Goal: Task Accomplishment & Management: Manage account settings

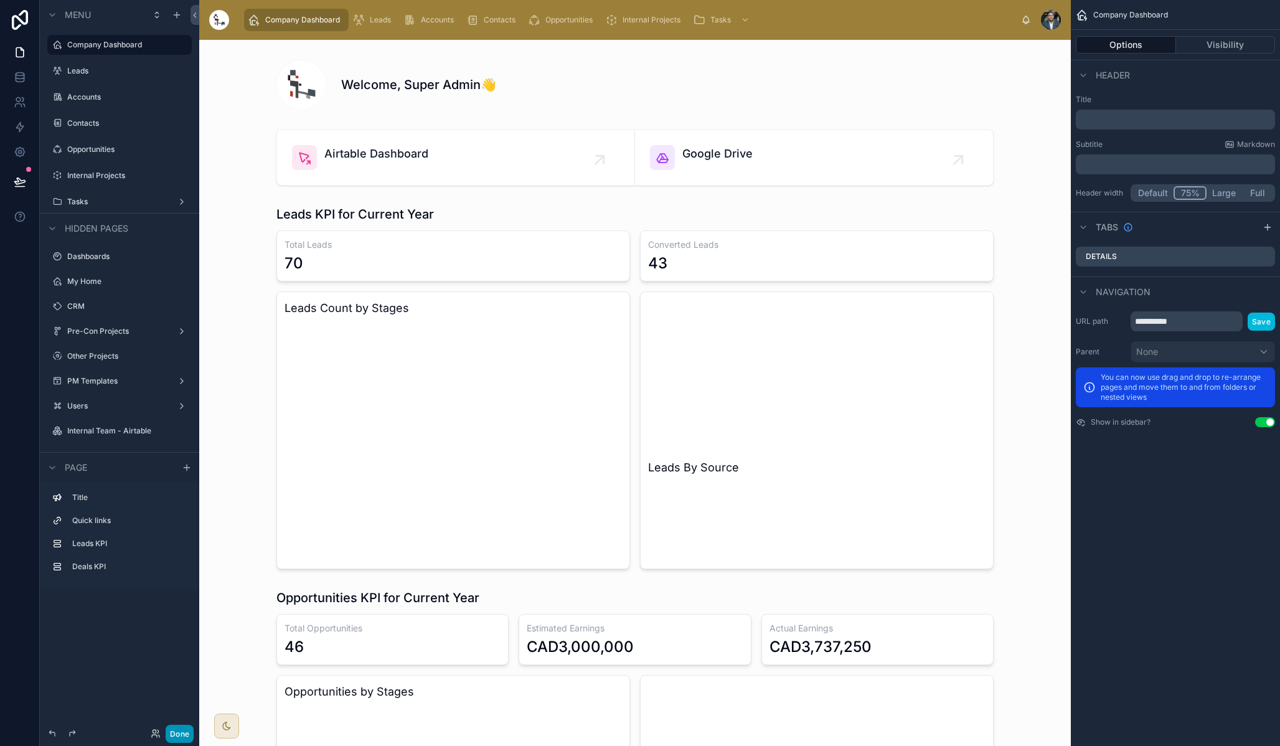
click at [174, 734] on button "Done" at bounding box center [180, 733] width 28 height 18
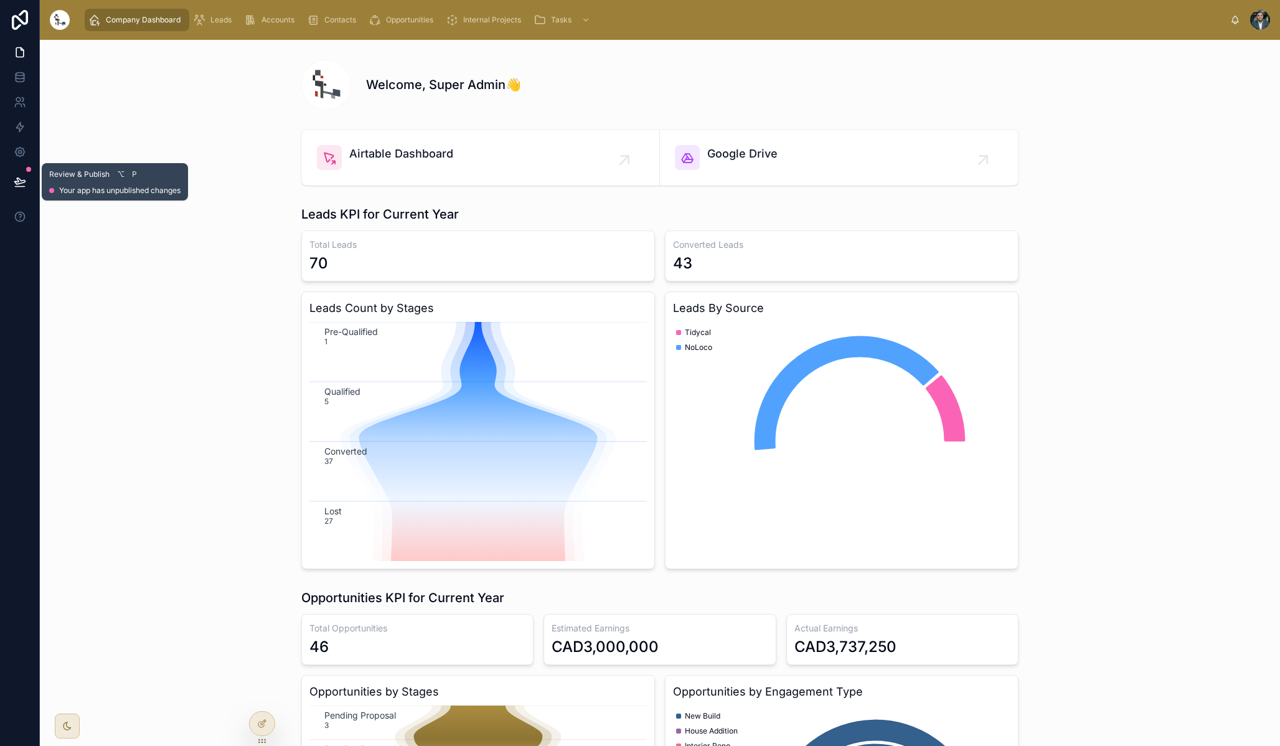
click at [16, 184] on icon at bounding box center [19, 181] width 11 height 6
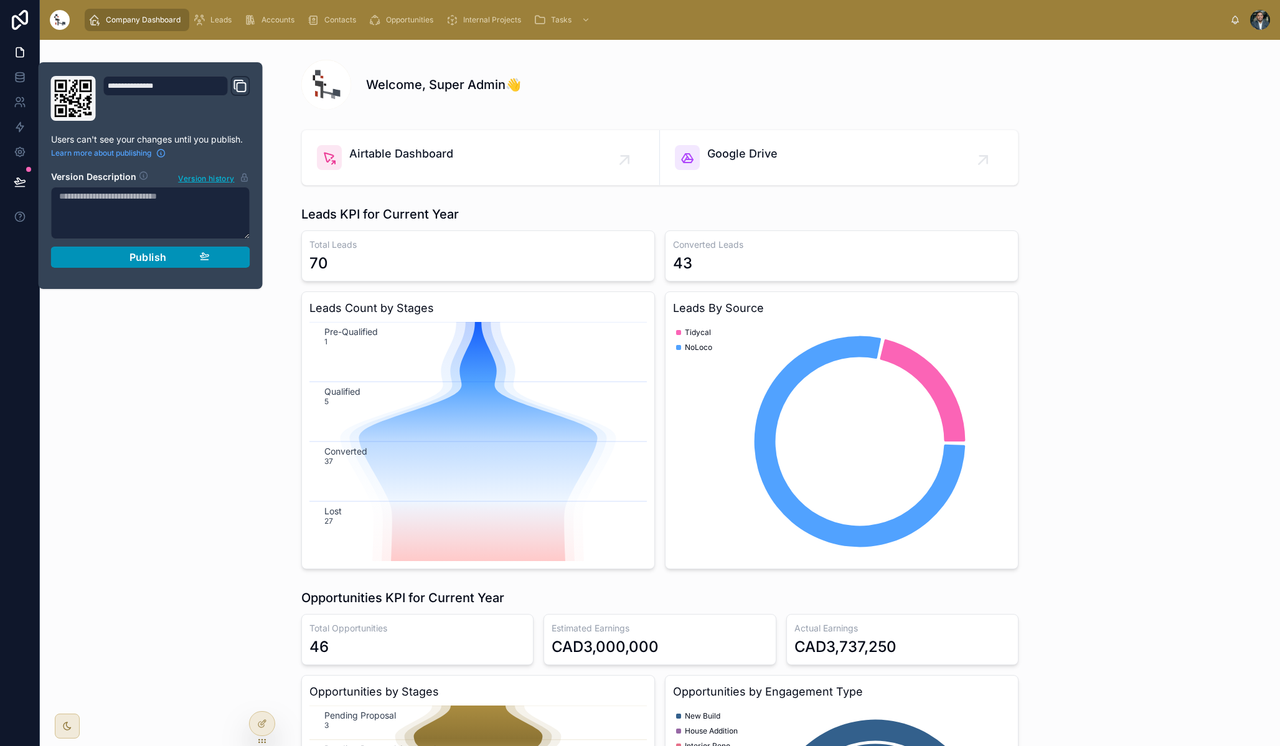
click at [172, 253] on div "Publish" at bounding box center [150, 257] width 118 height 12
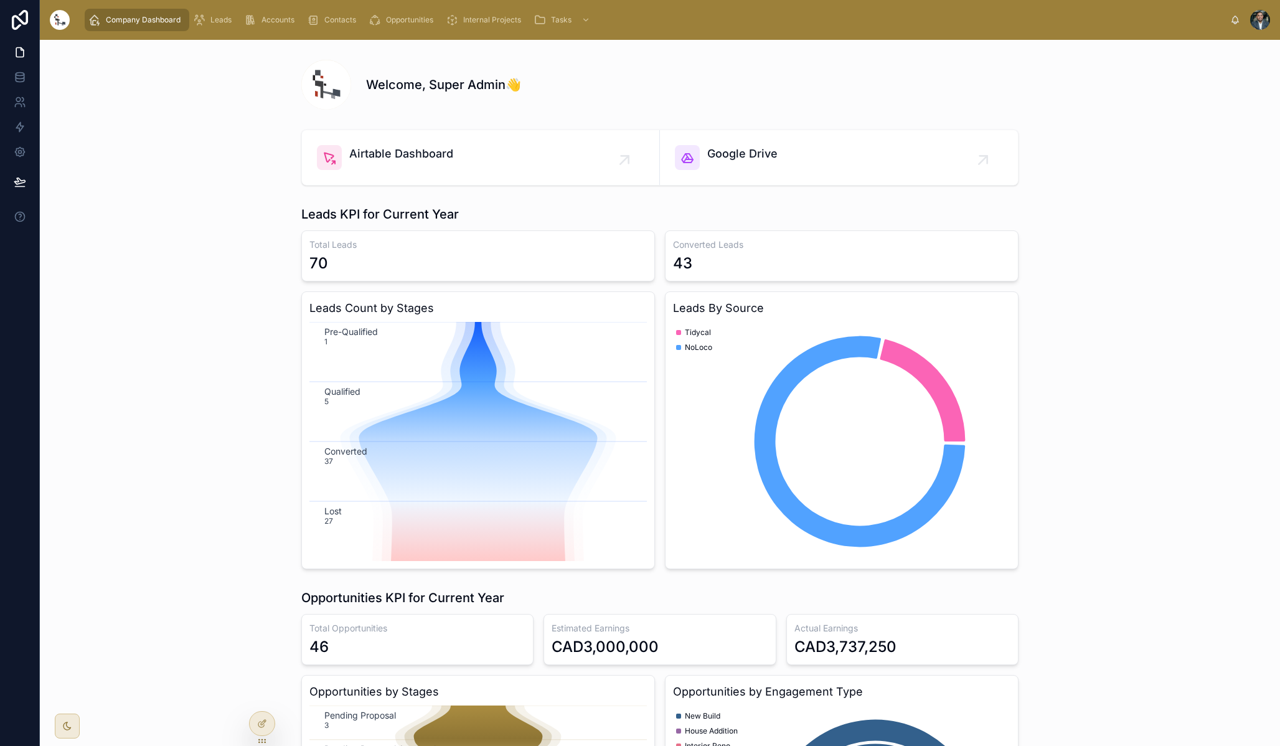
click at [118, 371] on div "Leads KPI for Current Year Total Leads 70 Converted Leads 43 Leads Count by Sta…" at bounding box center [660, 386] width 1220 height 373
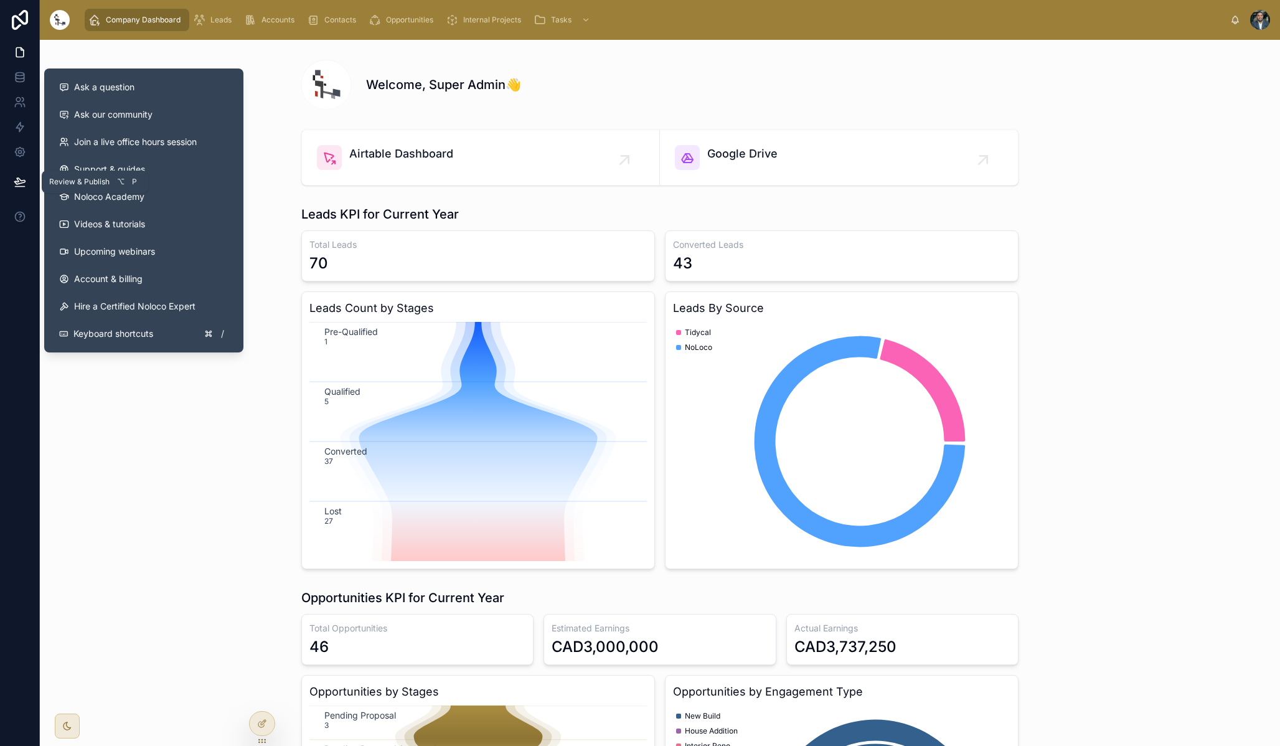
click at [22, 182] on icon at bounding box center [19, 181] width 11 height 6
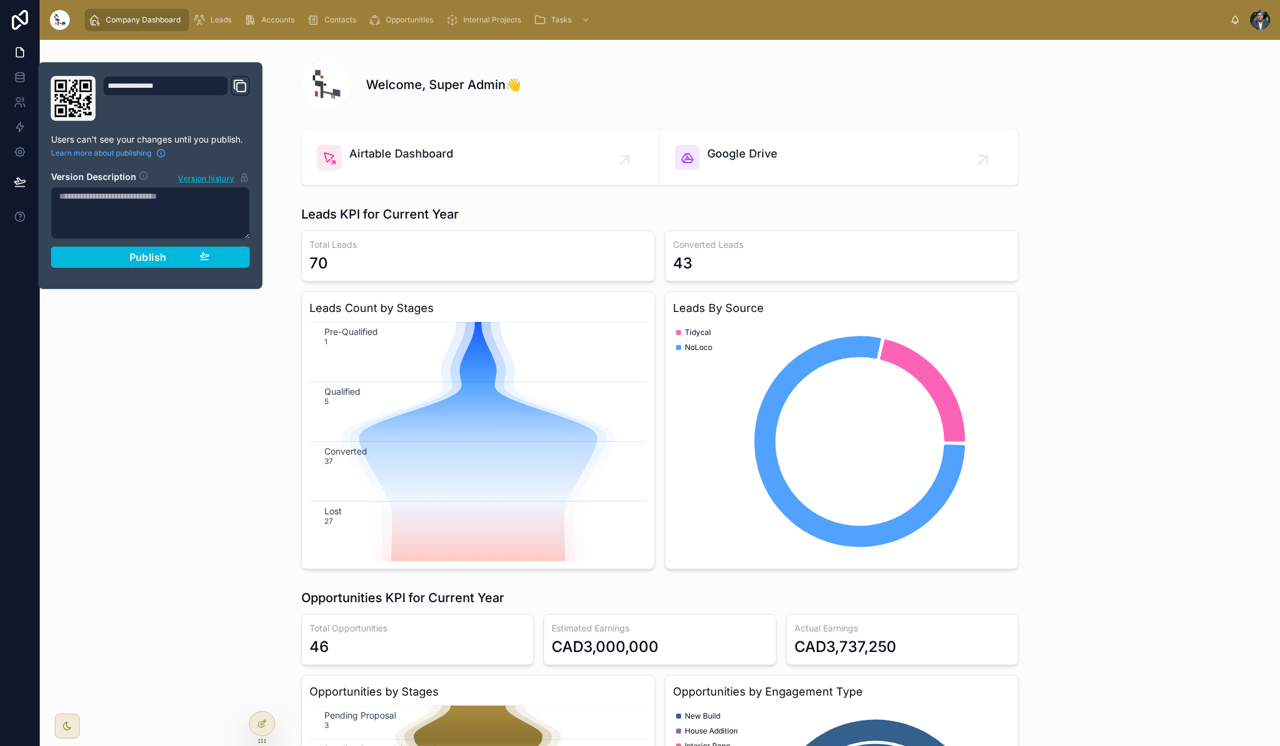
click at [106, 218] on textarea at bounding box center [150, 213] width 199 height 52
click at [240, 87] on icon "Domain and Custom Link" at bounding box center [240, 85] width 15 height 15
click at [122, 206] on textarea at bounding box center [150, 213] width 199 height 52
type textarea "**********"
click at [181, 257] on div "Publish" at bounding box center [150, 257] width 118 height 12
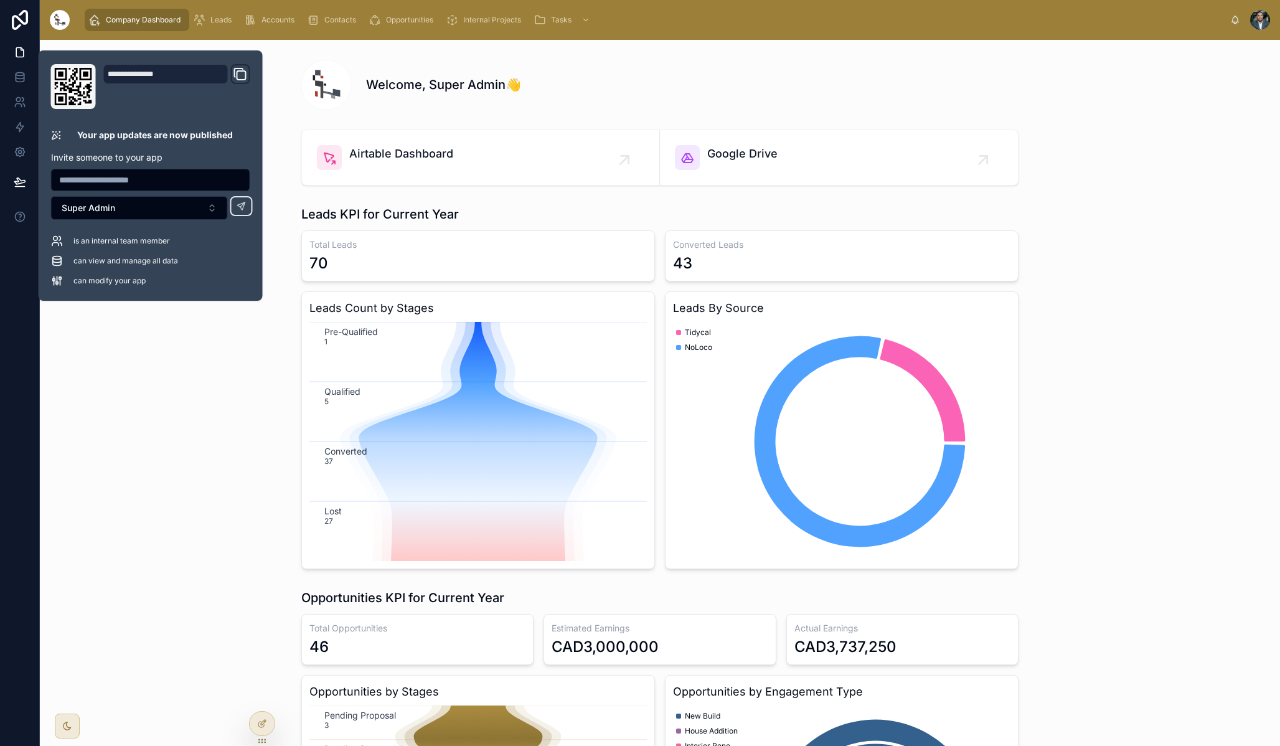
click at [138, 241] on span "is an internal team member" at bounding box center [121, 241] width 96 height 10
drag, startPoint x: 66, startPoint y: 241, endPoint x: 144, endPoint y: 241, distance: 77.8
click at [144, 241] on div "is an internal team member" at bounding box center [150, 241] width 199 height 12
drag, startPoint x: 92, startPoint y: 253, endPoint x: 174, endPoint y: 258, distance: 81.7
click at [174, 258] on div "is an internal team member can view and manage all data can modify your app" at bounding box center [150, 261] width 199 height 52
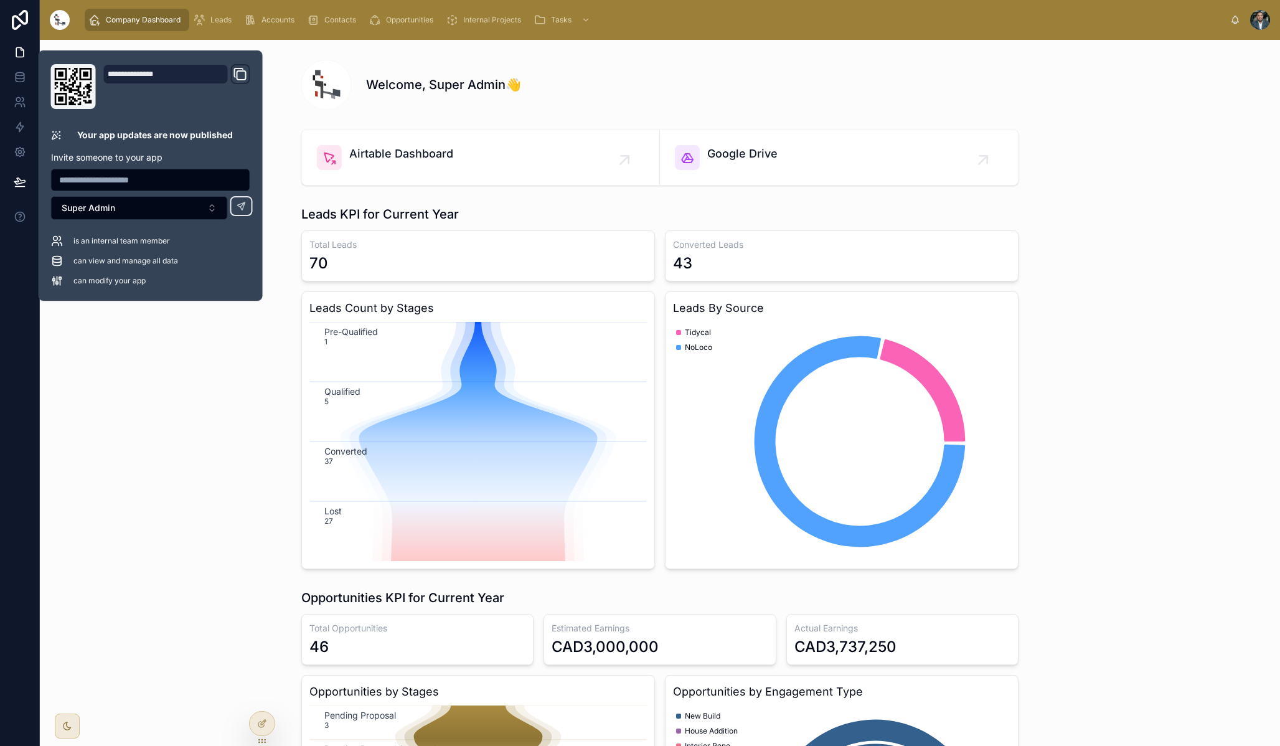
drag, startPoint x: 96, startPoint y: 270, endPoint x: 152, endPoint y: 281, distance: 57.7
click at [152, 281] on div "is an internal team member can view and manage all data can modify your app" at bounding box center [150, 261] width 199 height 52
click at [152, 281] on div "can modify your app" at bounding box center [150, 280] width 199 height 12
click at [157, 169] on div at bounding box center [150, 180] width 199 height 22
click at [154, 174] on input "text" at bounding box center [151, 179] width 198 height 17
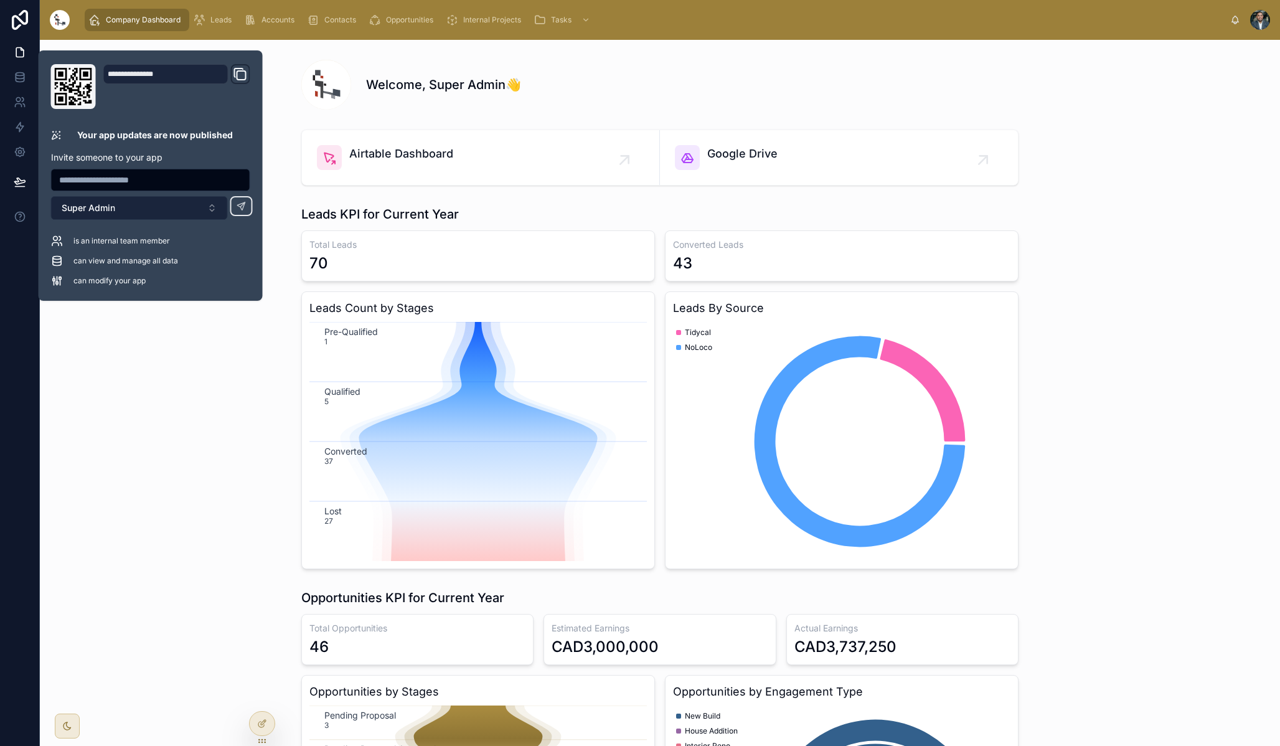
click at [77, 196] on button "Super Admin" at bounding box center [139, 208] width 177 height 24
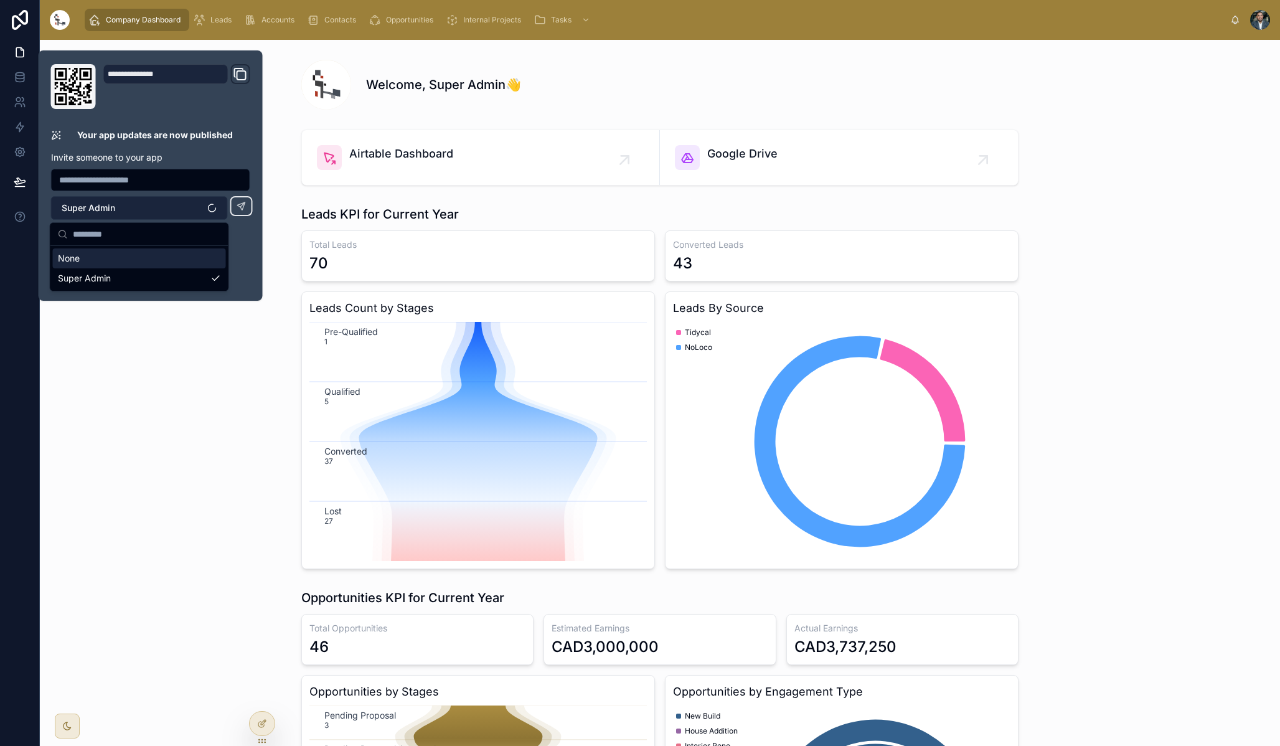
click at [77, 208] on span "Super Admin" at bounding box center [89, 208] width 54 height 12
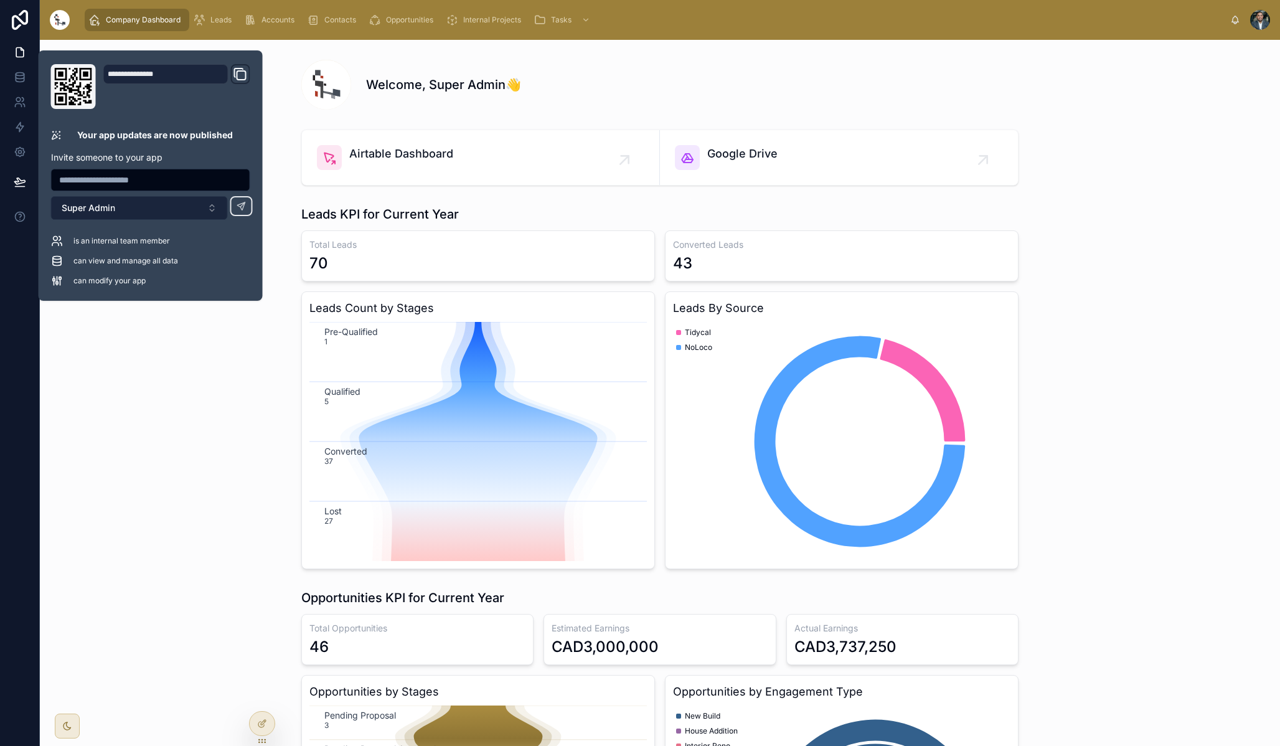
click at [77, 208] on span "Super Admin" at bounding box center [89, 208] width 54 height 12
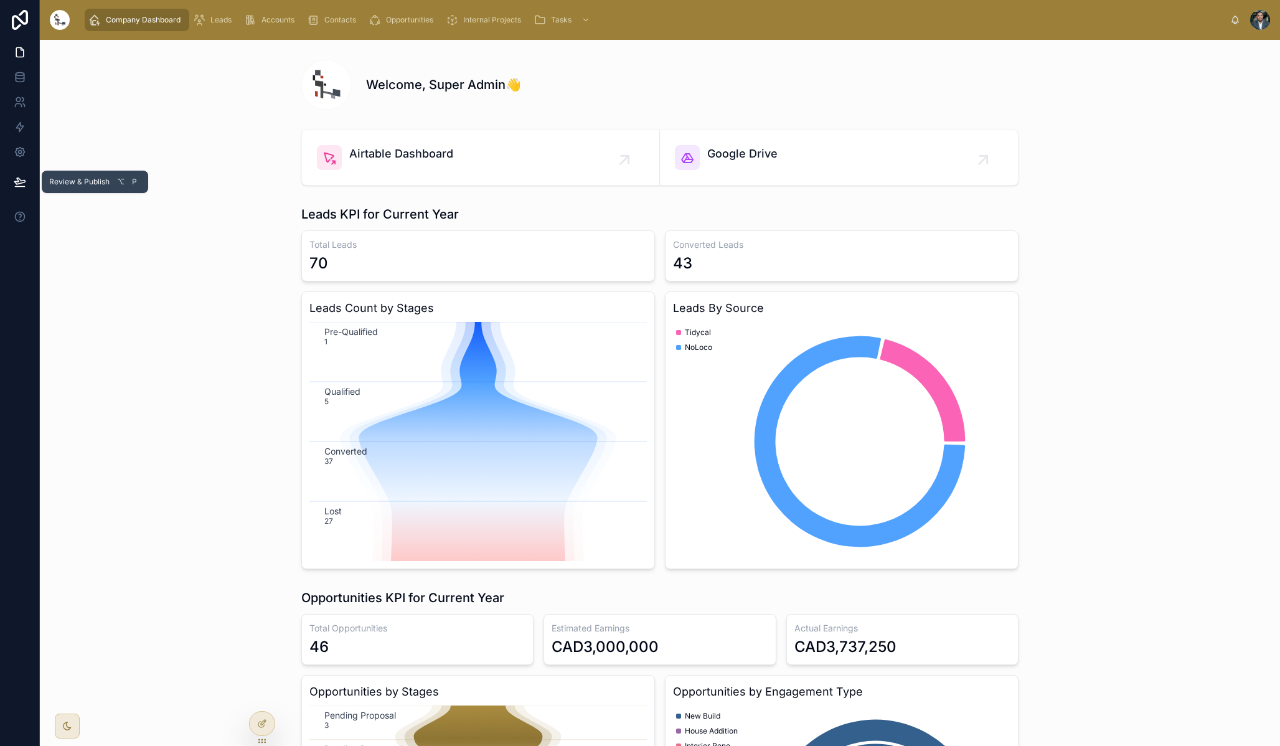
click at [23, 188] on button at bounding box center [19, 181] width 27 height 35
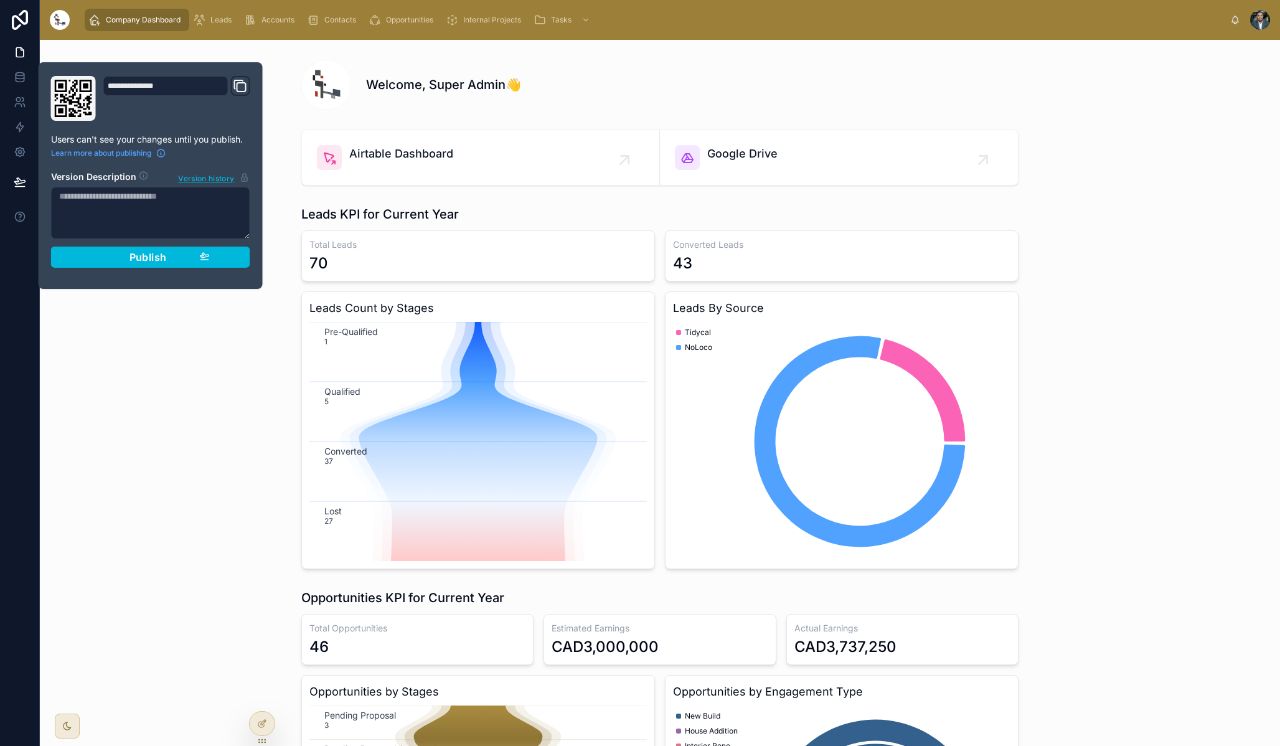
click at [166, 90] on div "**********" at bounding box center [165, 86] width 125 height 20
drag, startPoint x: 59, startPoint y: 139, endPoint x: 205, endPoint y: 142, distance: 146.3
click at [205, 142] on p "Users can't see your changes until you publish." at bounding box center [150, 139] width 199 height 12
click at [88, 180] on h2 "Version Description" at bounding box center [93, 178] width 85 height 14
click at [88, 200] on textarea at bounding box center [150, 213] width 199 height 52
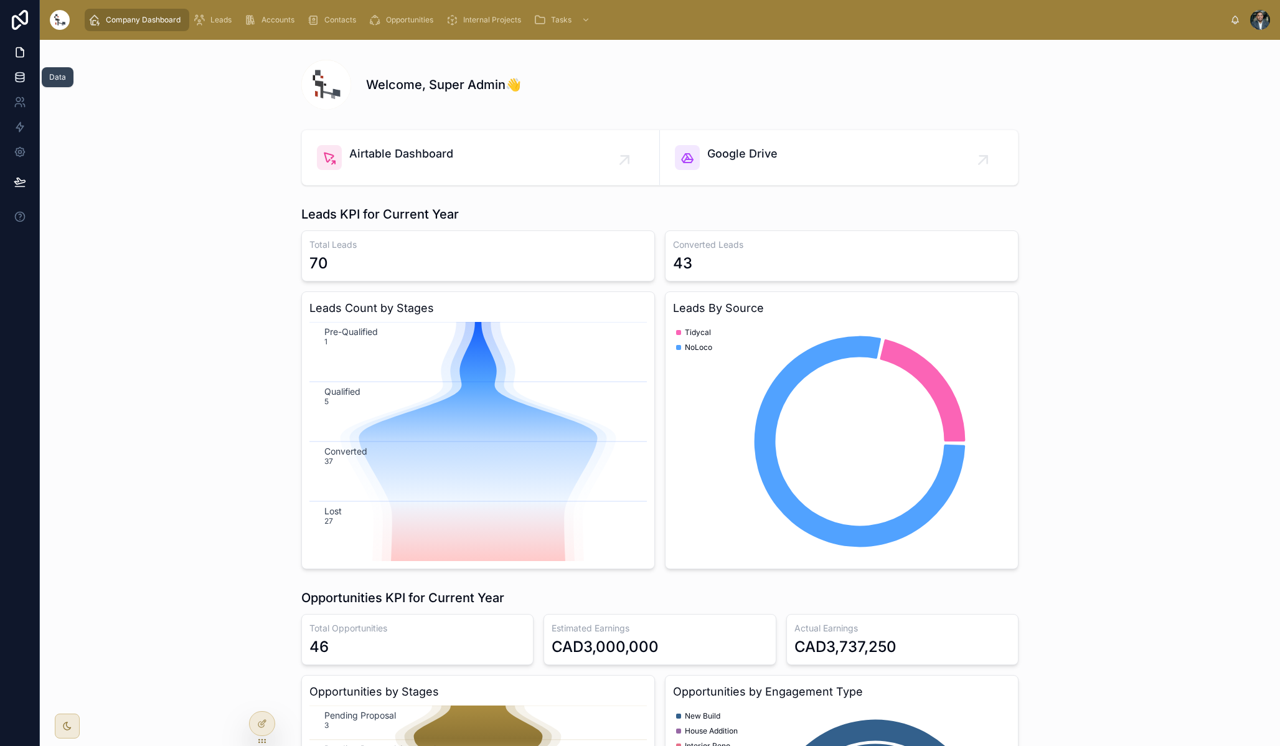
click at [17, 85] on link at bounding box center [19, 77] width 39 height 25
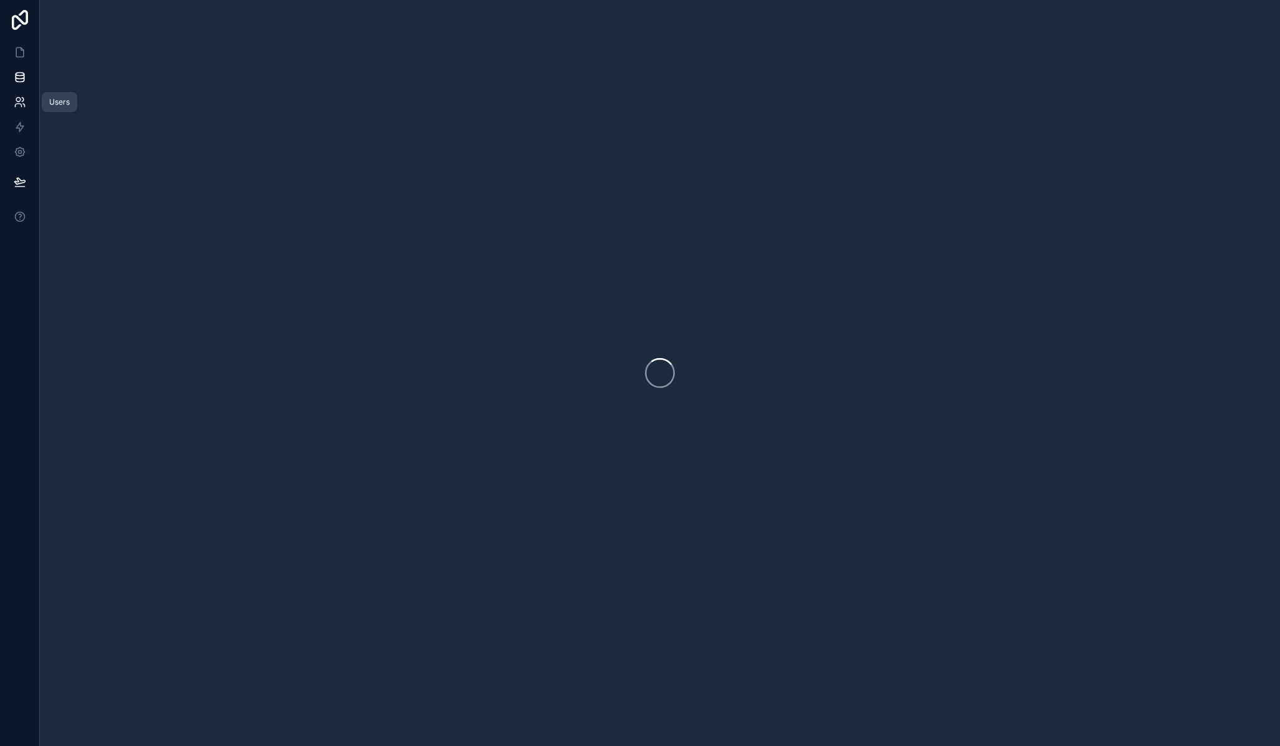
click at [17, 100] on icon at bounding box center [20, 102] width 12 height 12
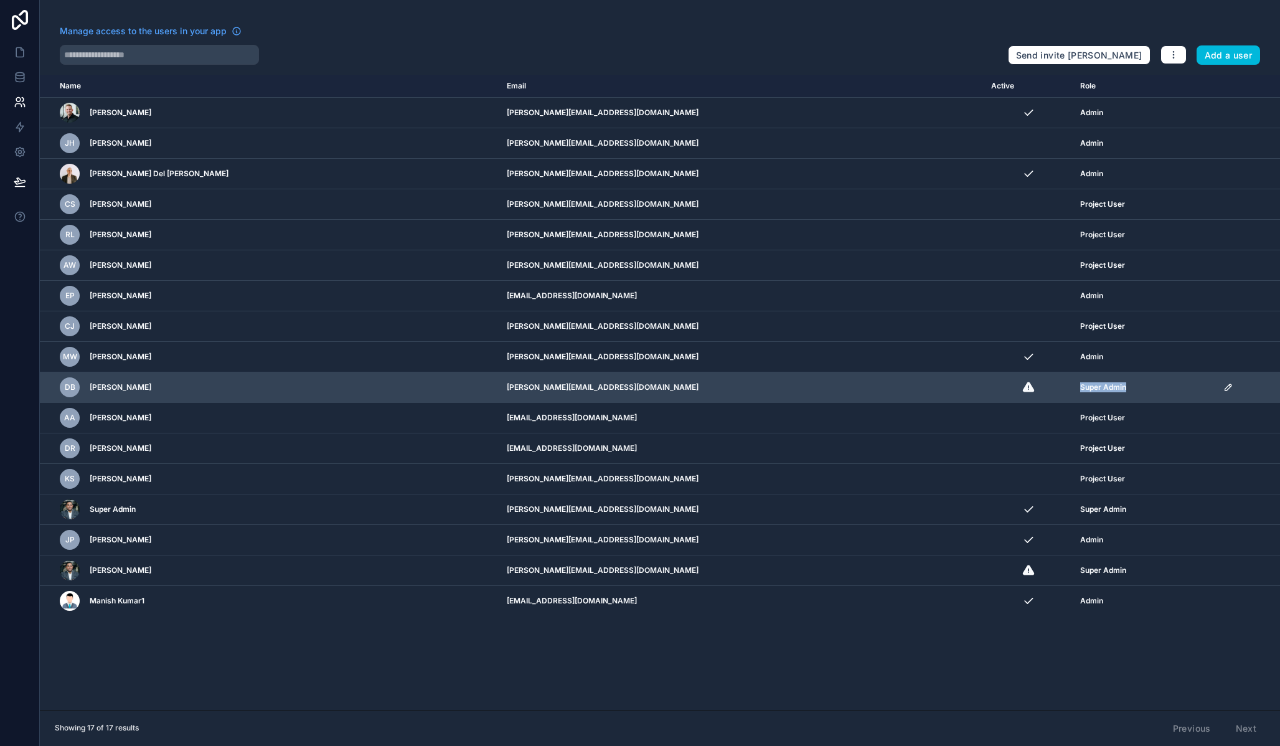
drag, startPoint x: 985, startPoint y: 387, endPoint x: 1038, endPoint y: 388, distance: 53.5
click at [1072, 388] on td "Super Admin" at bounding box center [1143, 387] width 143 height 30
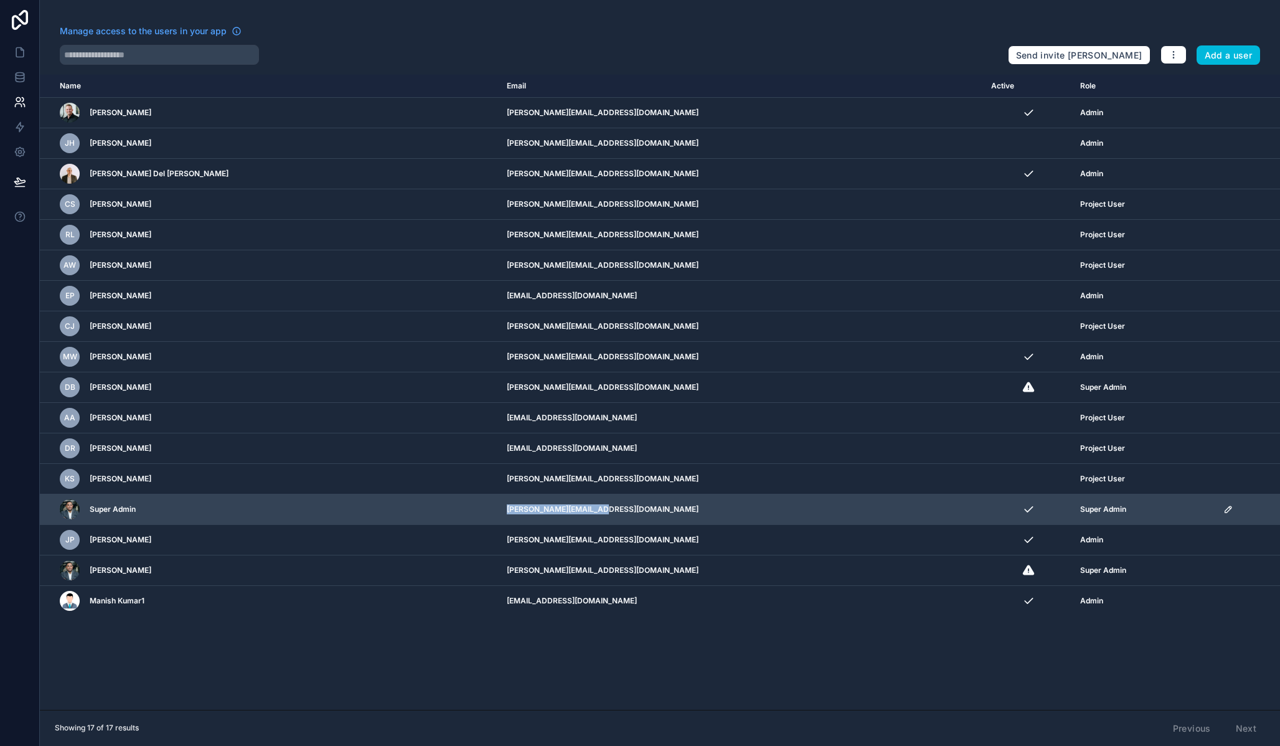
drag, startPoint x: 480, startPoint y: 511, endPoint x: 619, endPoint y: 512, distance: 138.2
click at [619, 512] on tr "Super Admin [PERSON_NAME][EMAIL_ADDRESS][DOMAIN_NAME] Super Admin" at bounding box center [660, 509] width 1240 height 30
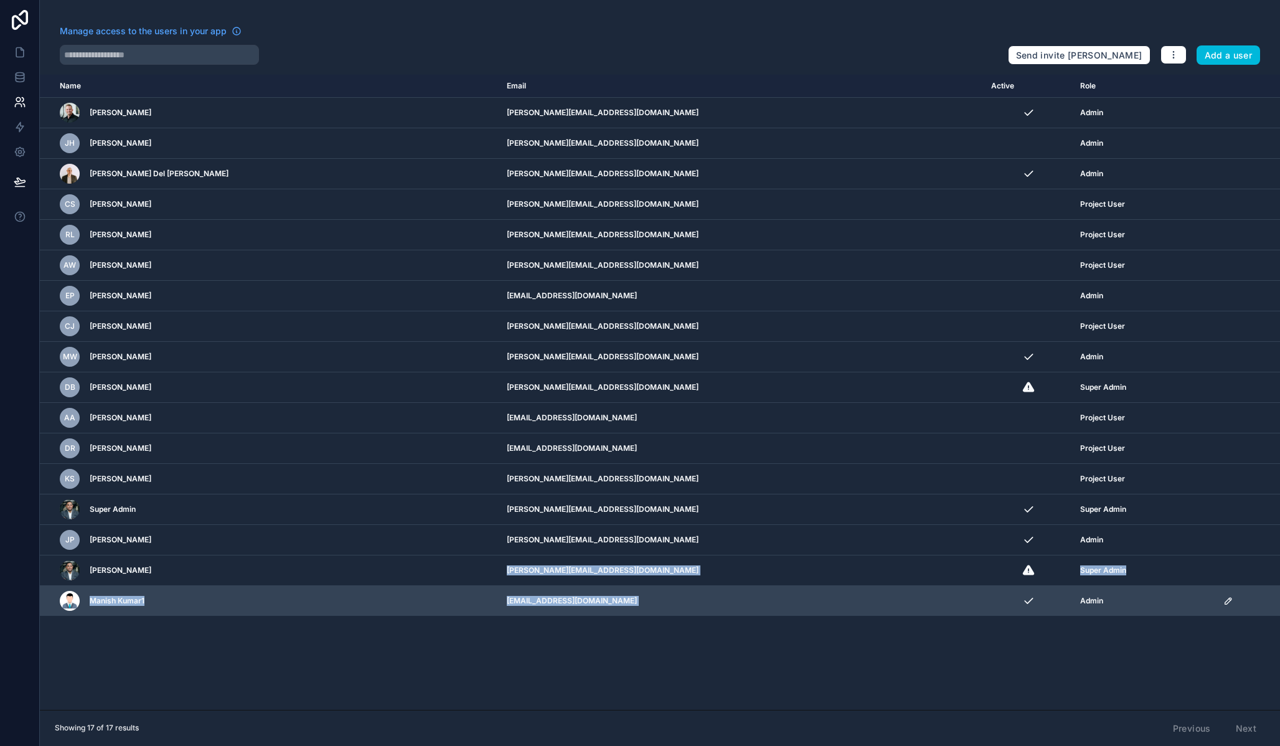
drag, startPoint x: 500, startPoint y: 564, endPoint x: 924, endPoint y: 589, distance: 424.0
click at [924, 589] on tbody "[PERSON_NAME] [PERSON_NAME][EMAIL_ADDRESS][DOMAIN_NAME] Admin [PERSON_NAME] [PE…" at bounding box center [660, 357] width 1240 height 518
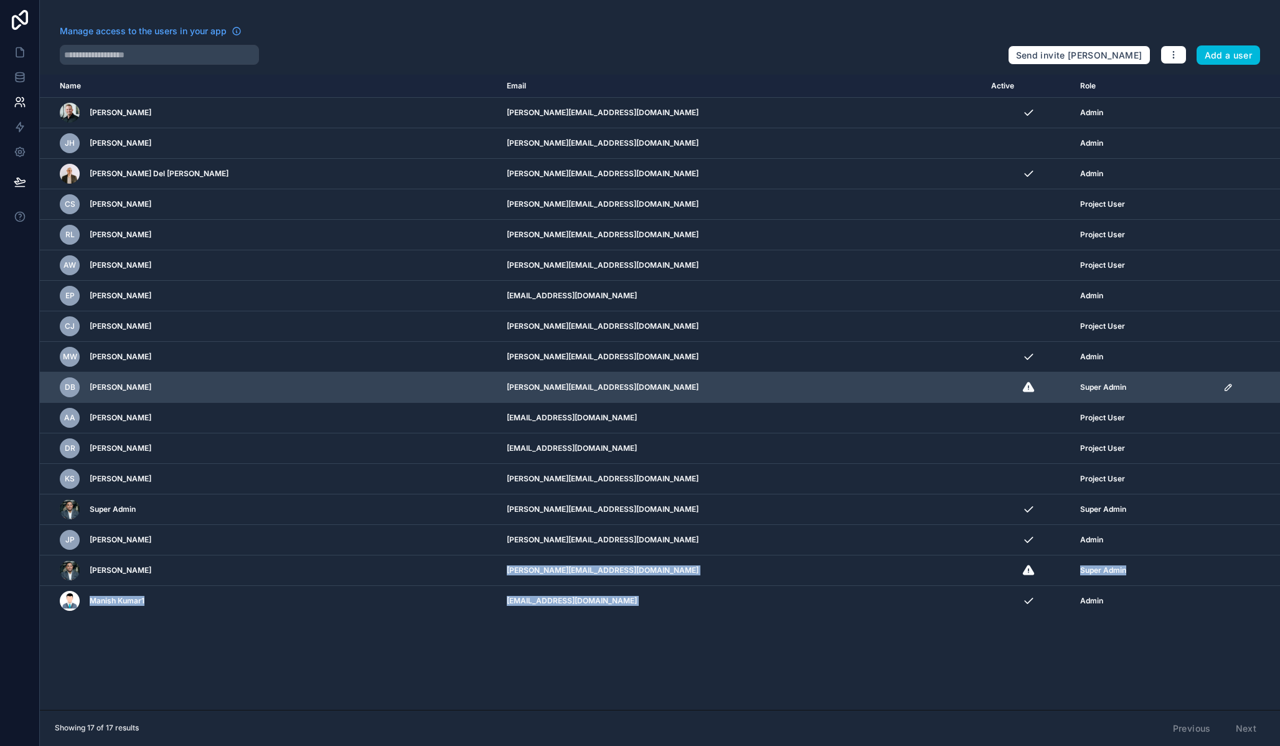
click at [1225, 388] on icon "scrollable content" at bounding box center [1228, 387] width 6 height 6
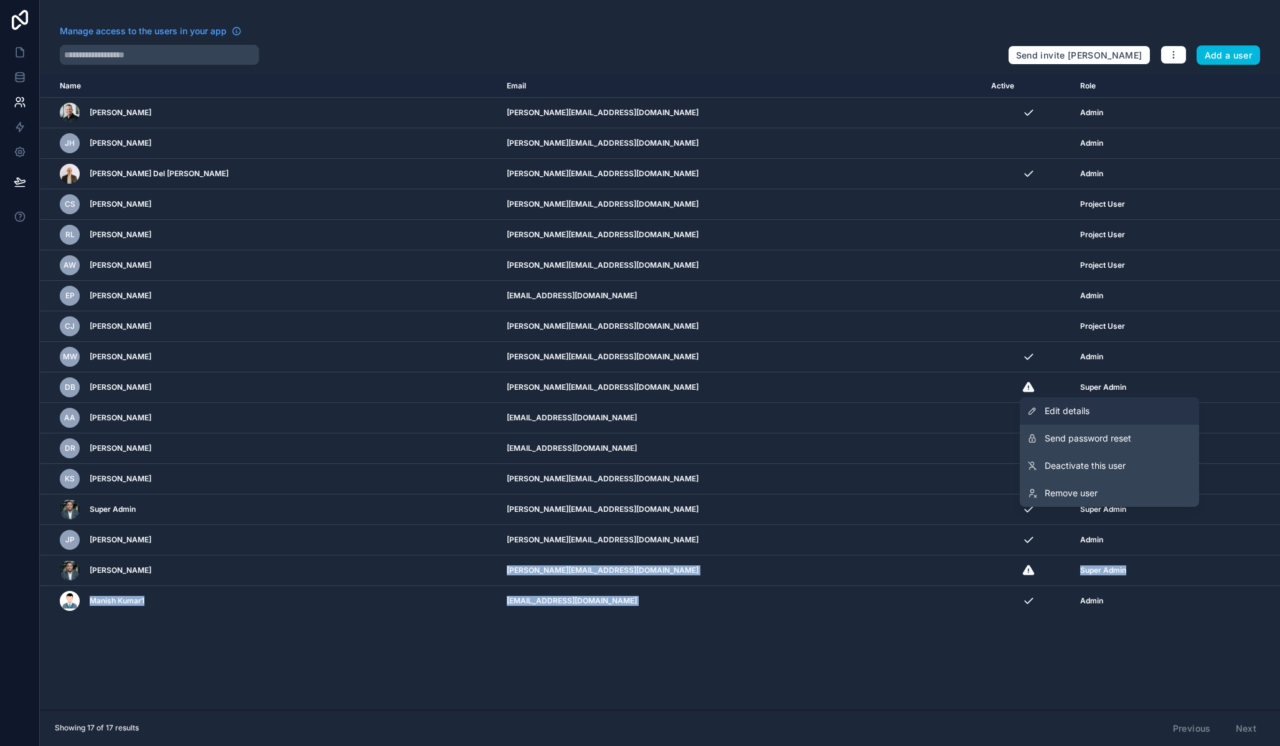
click at [1109, 417] on link "Edit details" at bounding box center [1108, 410] width 179 height 27
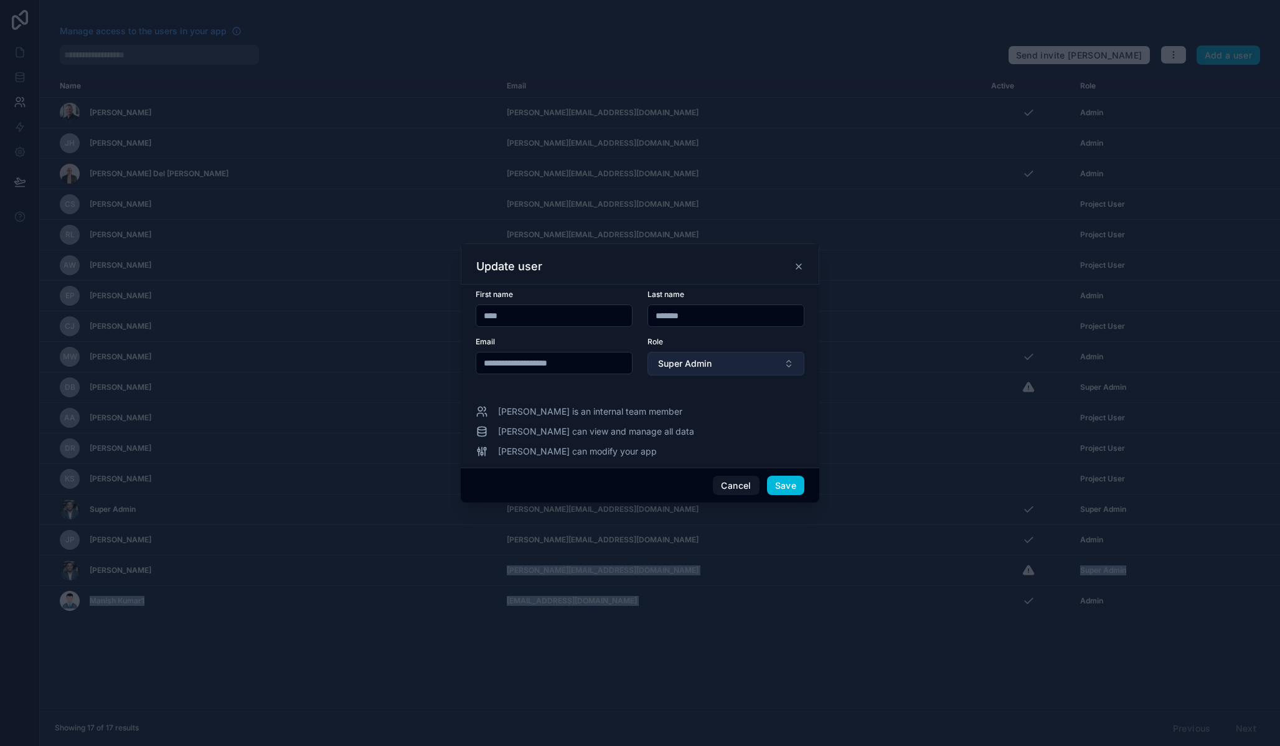
click at [705, 358] on span "Super Admin" at bounding box center [685, 363] width 54 height 12
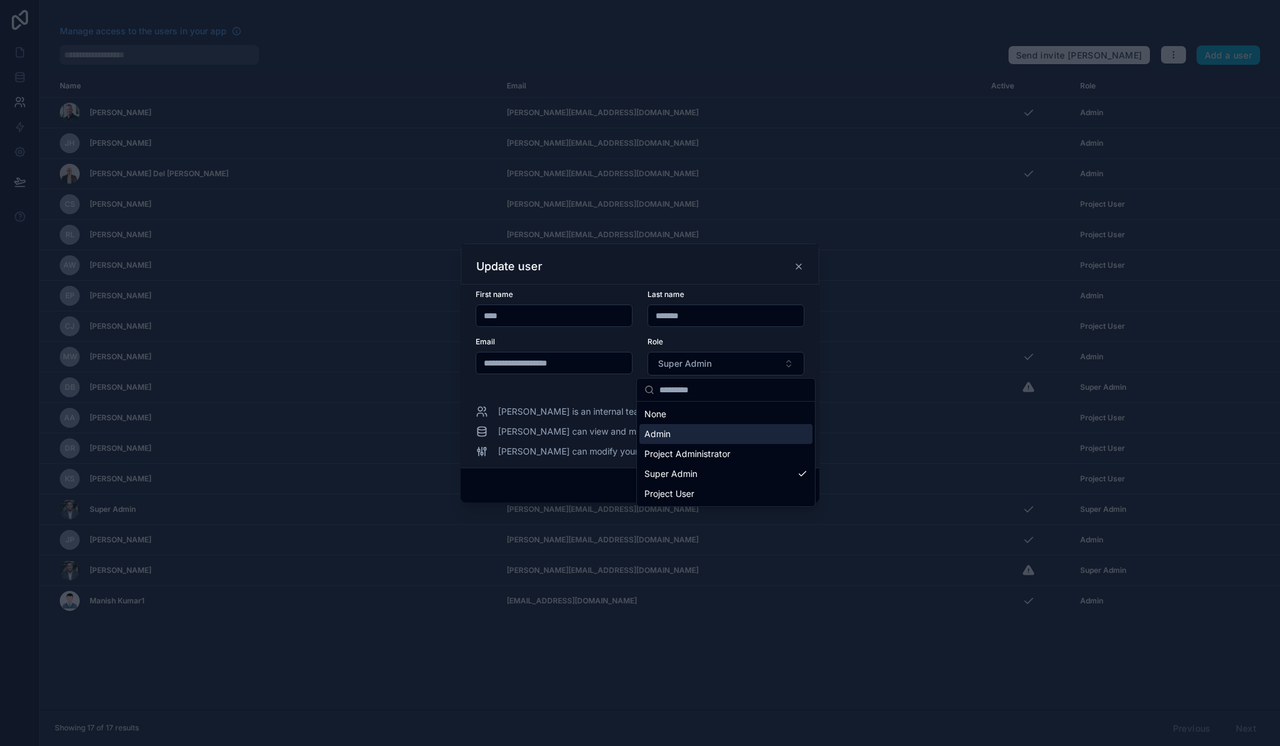
click at [687, 428] on div "Admin" at bounding box center [725, 434] width 173 height 20
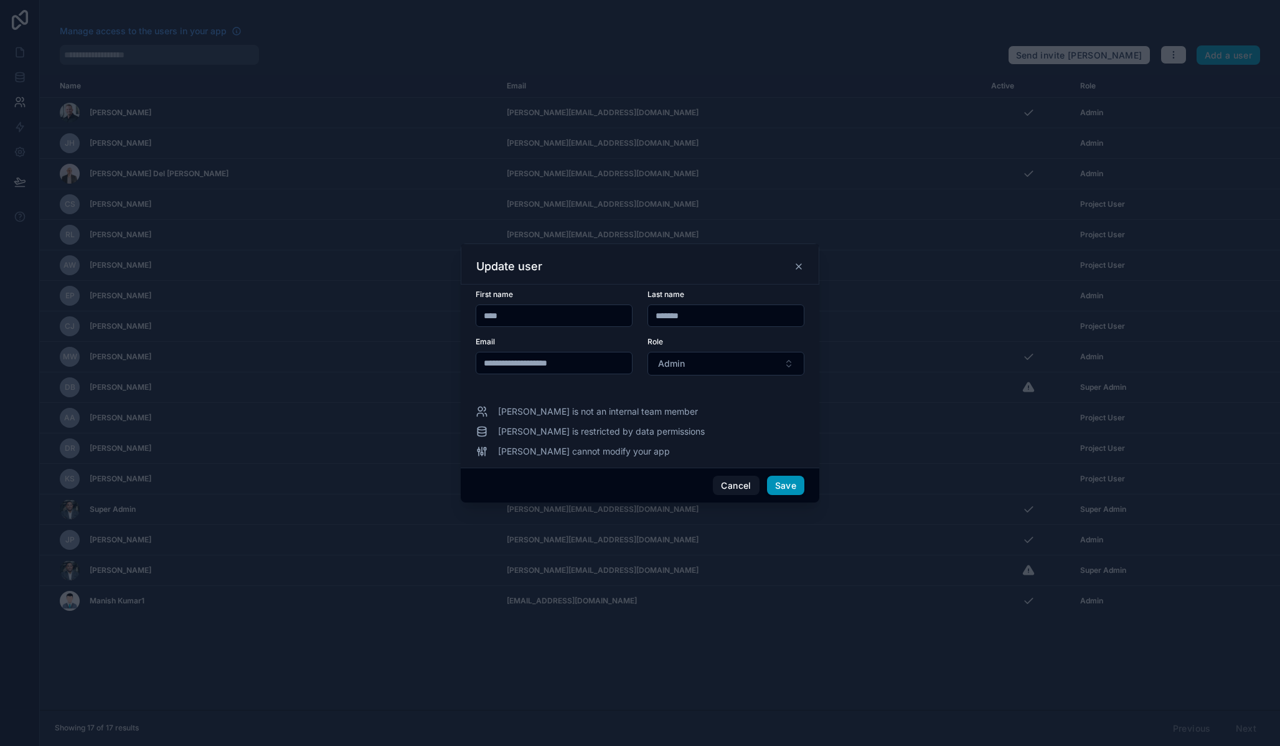
click at [777, 480] on button "Save" at bounding box center [785, 485] width 37 height 20
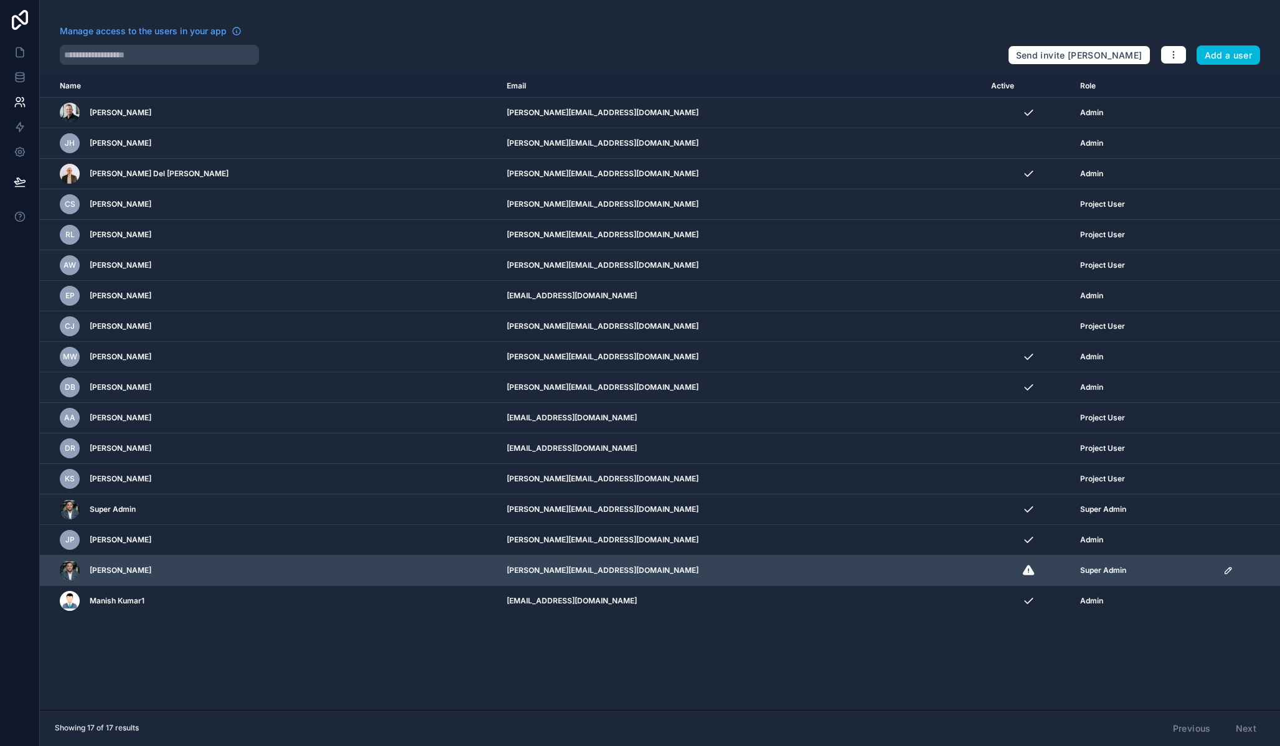
click at [1225, 568] on icon "scrollable content" at bounding box center [1228, 570] width 6 height 6
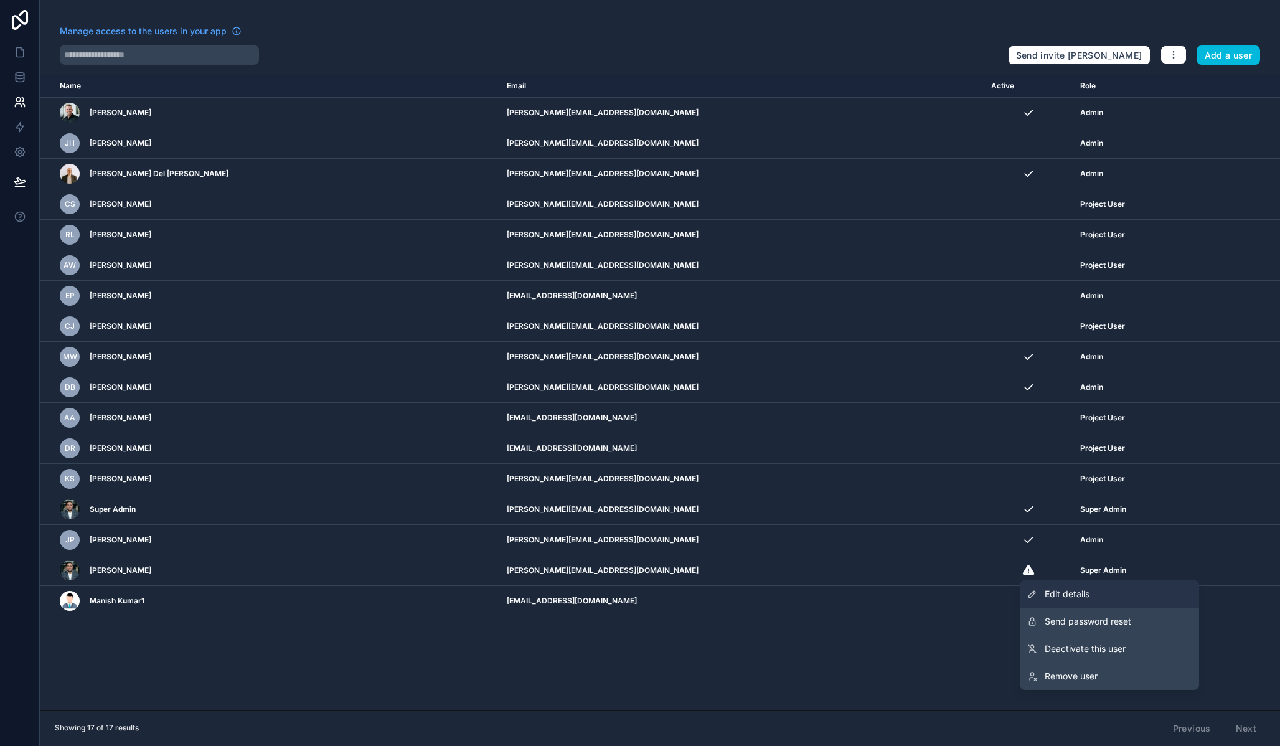
click at [1069, 596] on span "Edit details" at bounding box center [1066, 594] width 45 height 12
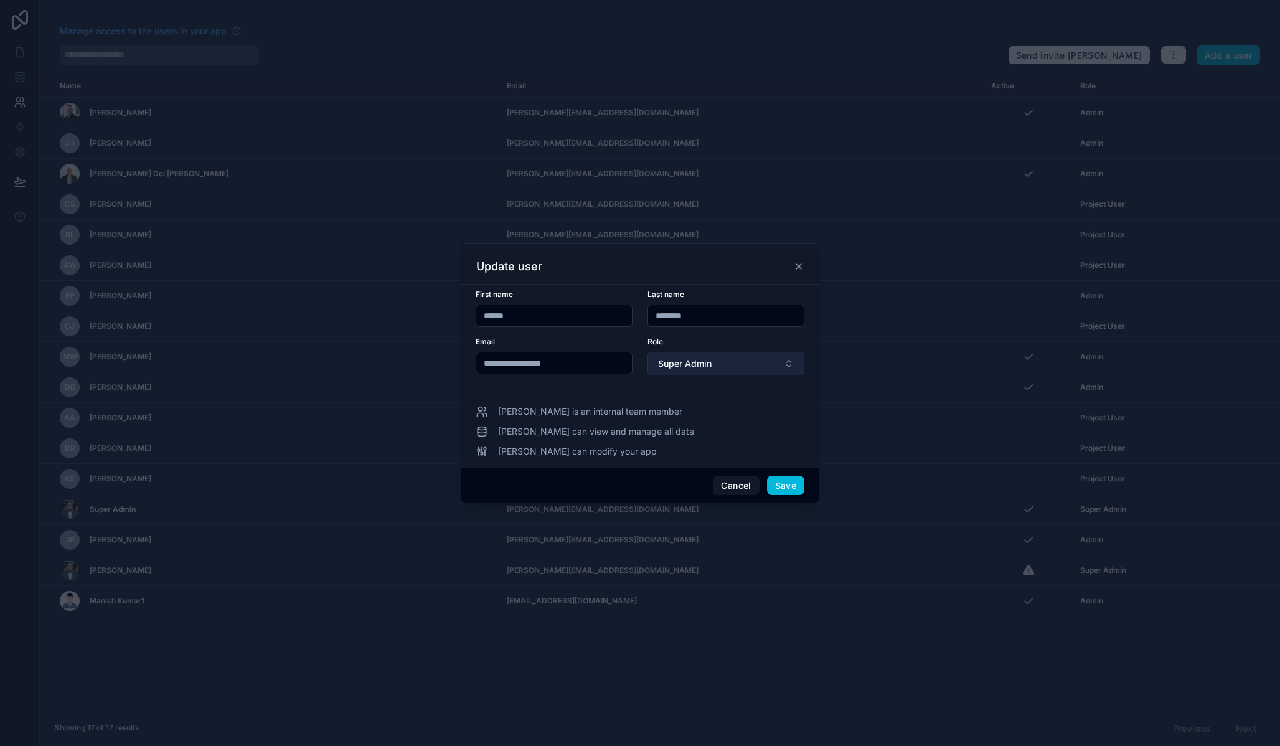
click at [769, 360] on button "Super Admin" at bounding box center [725, 364] width 157 height 24
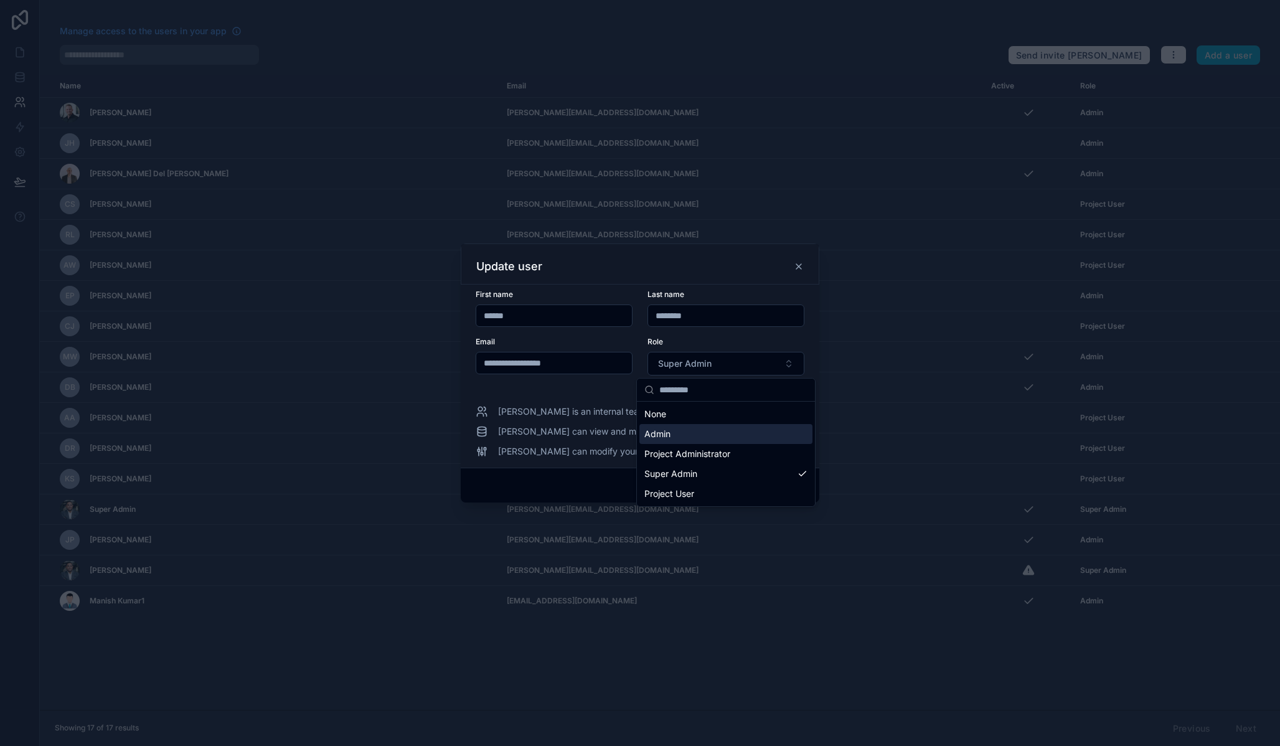
click at [749, 431] on div "Admin" at bounding box center [725, 434] width 173 height 20
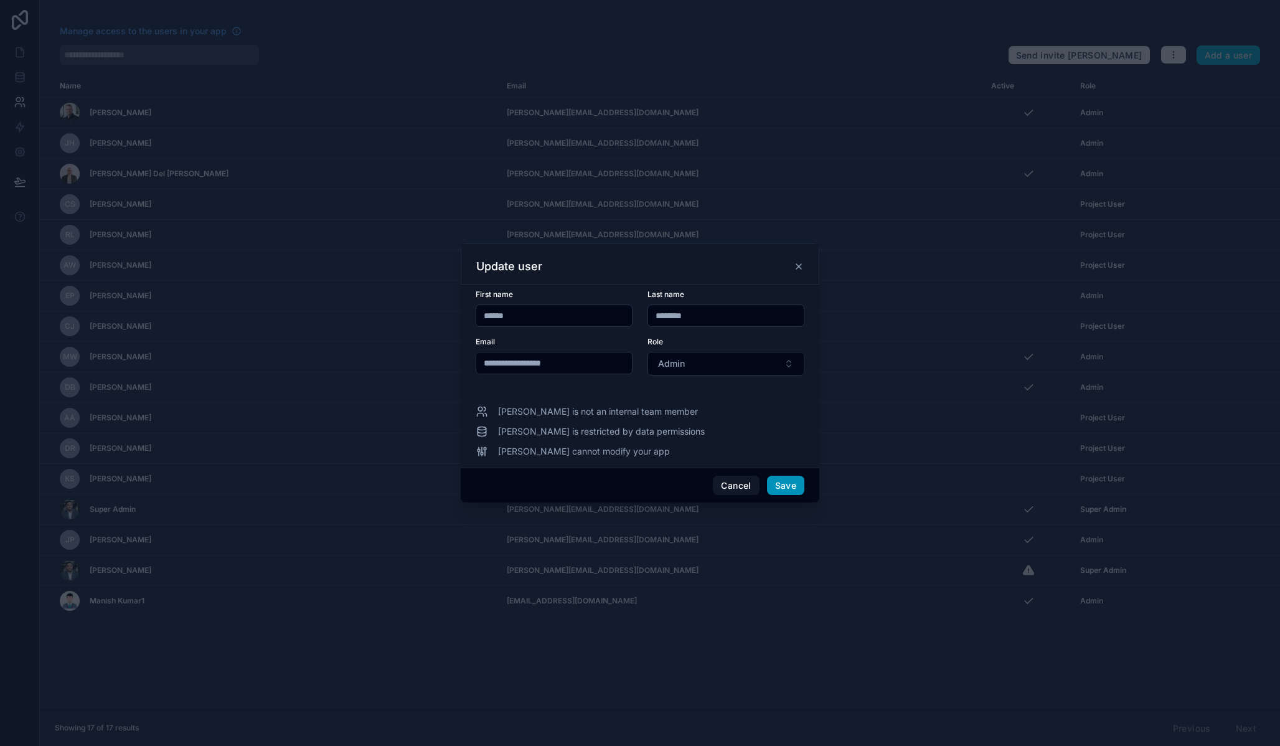
click at [782, 484] on button "Save" at bounding box center [785, 485] width 37 height 20
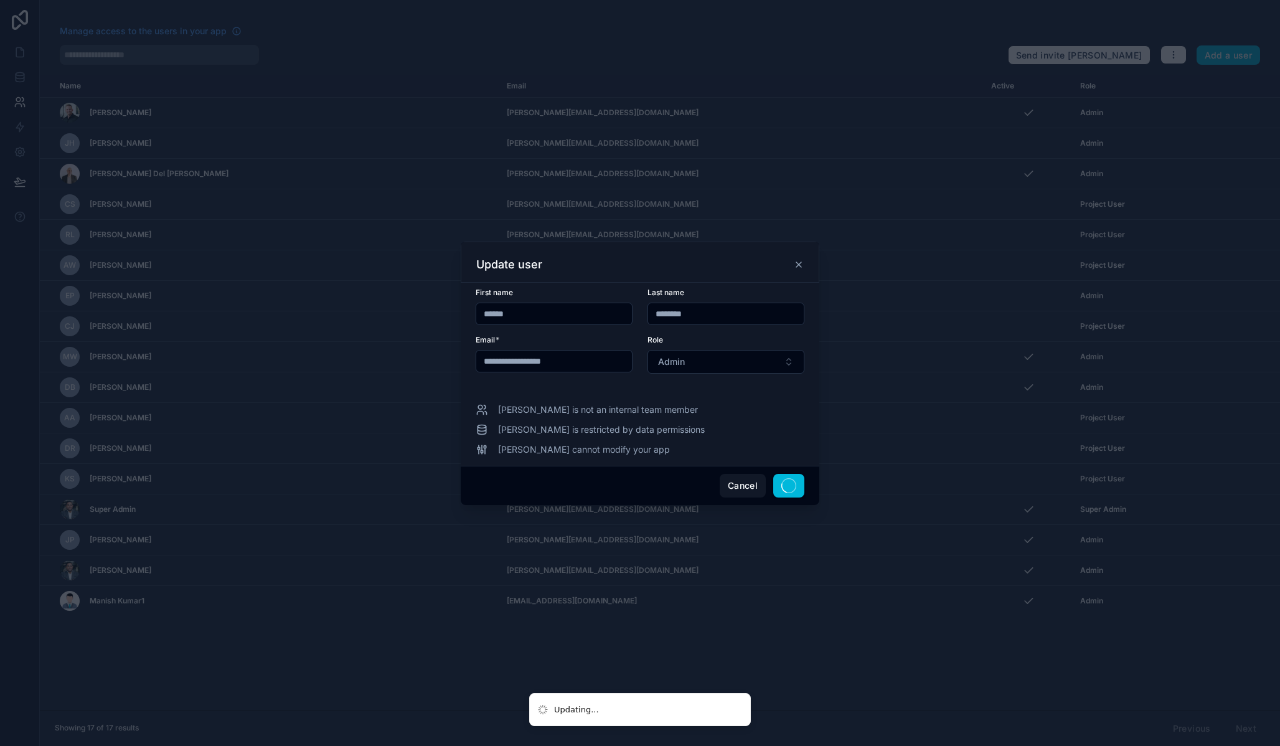
click at [906, 632] on div at bounding box center [640, 373] width 1280 height 746
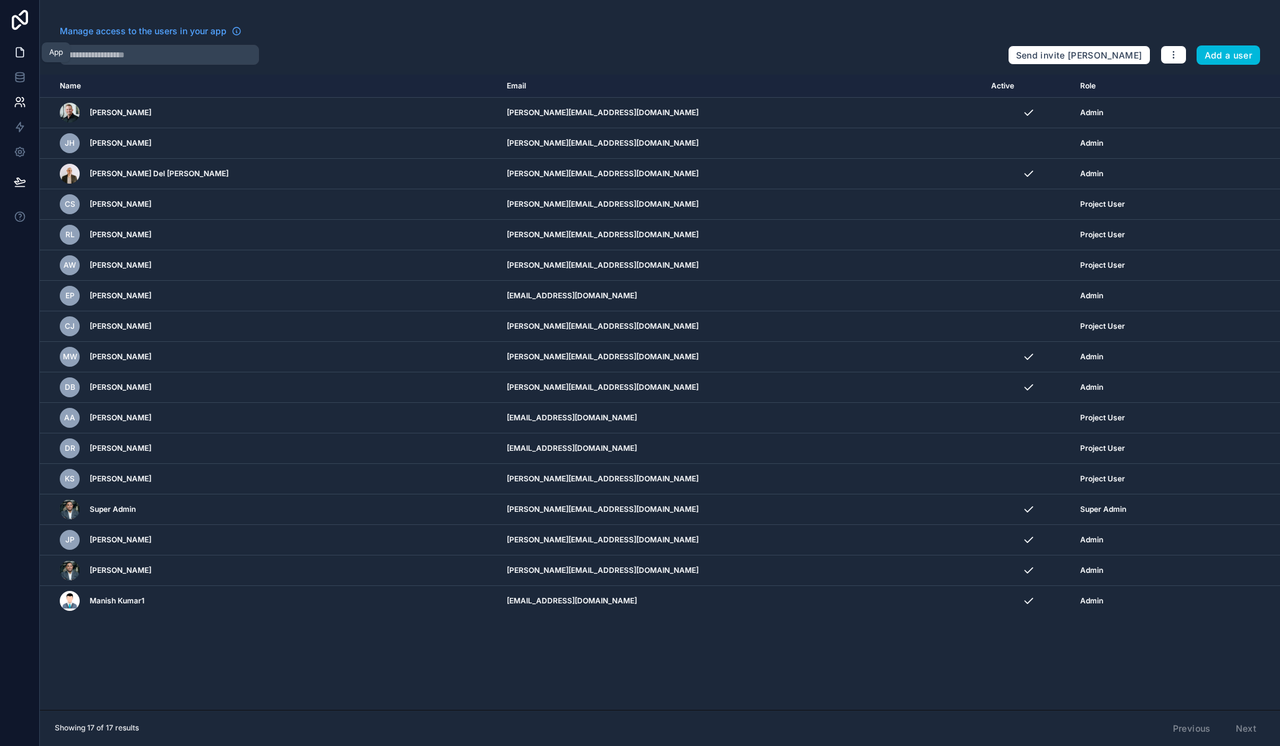
click at [14, 56] on icon at bounding box center [20, 52] width 12 height 12
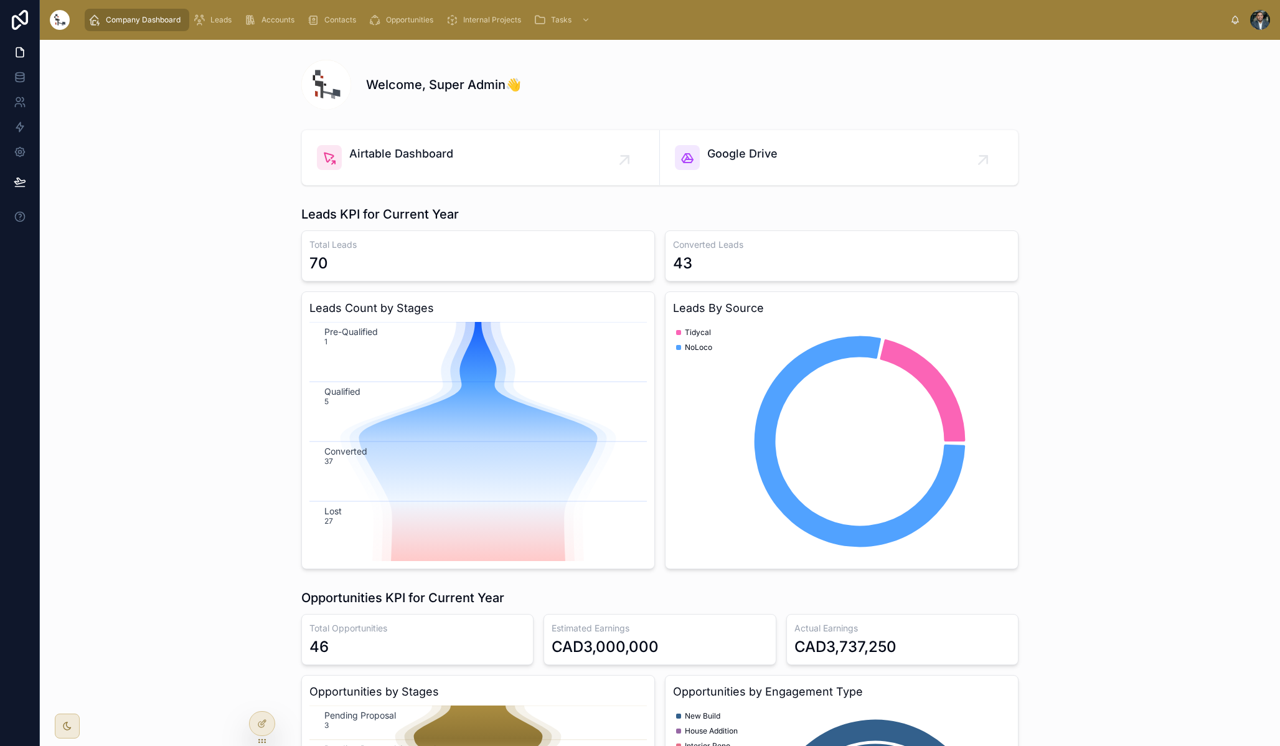
click at [1264, 28] on div at bounding box center [1260, 20] width 20 height 20
click at [25, 144] on link at bounding box center [19, 151] width 39 height 25
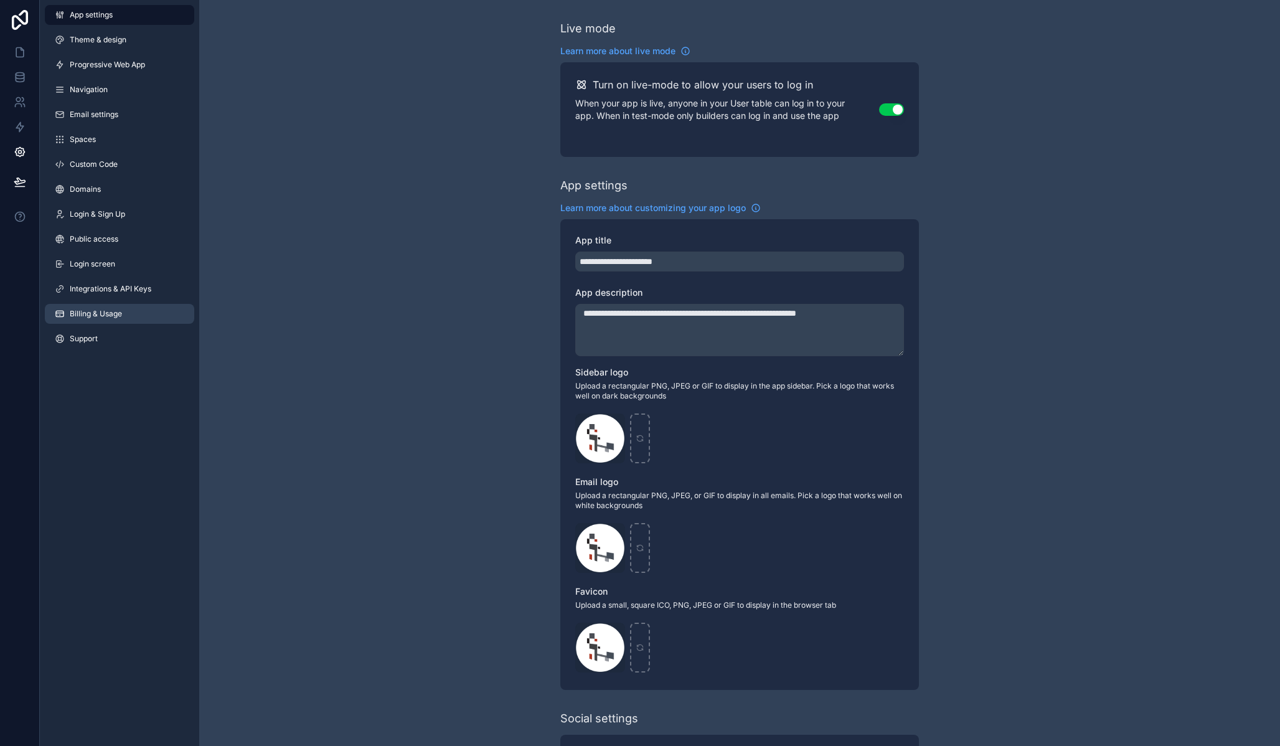
click at [87, 308] on link "Billing & Usage" at bounding box center [119, 314] width 149 height 20
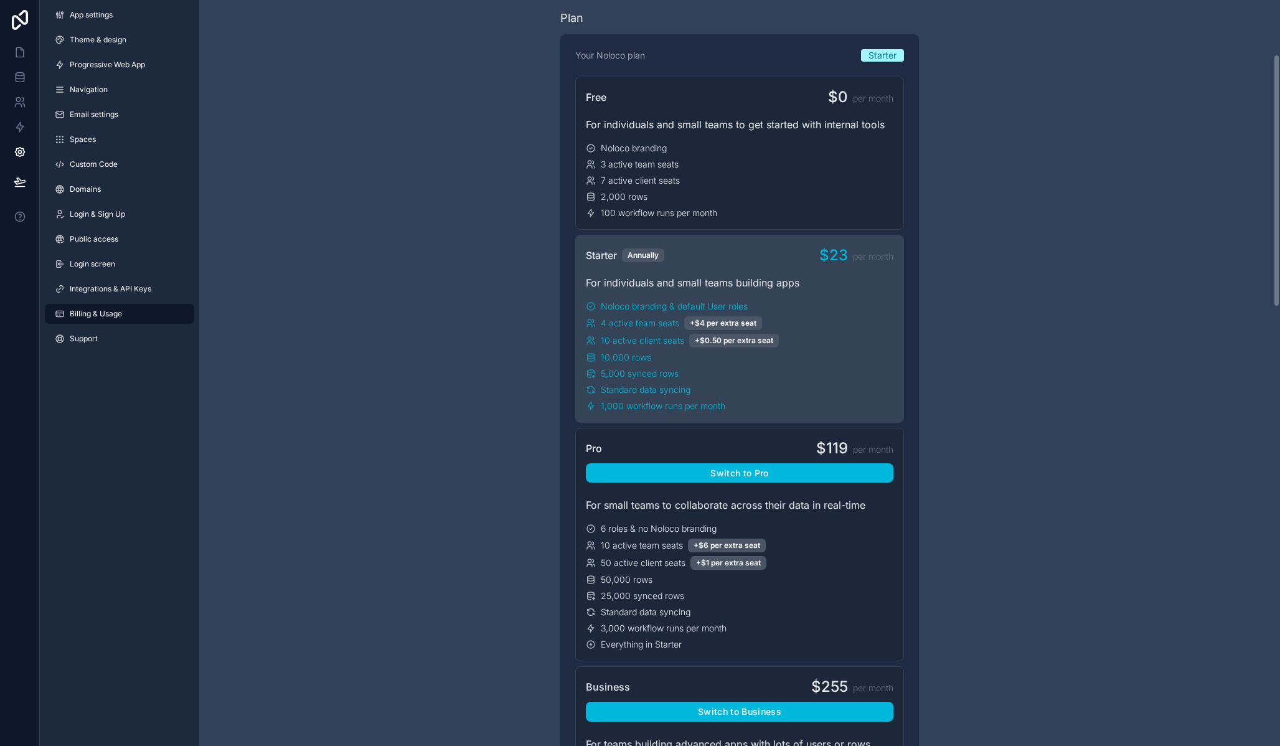
scroll to position [167, 0]
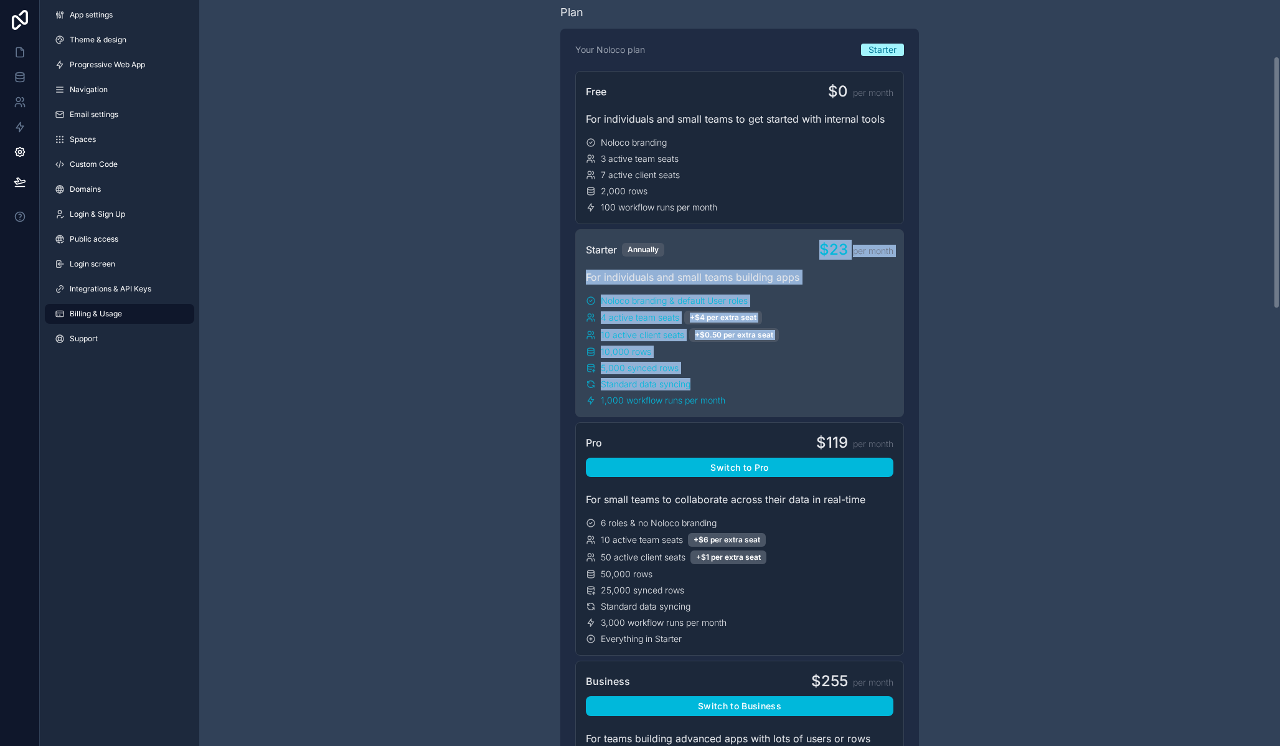
drag, startPoint x: 652, startPoint y: 256, endPoint x: 778, endPoint y: 384, distance: 179.6
click at [778, 384] on div "Starter Annually $23 per month For individuals and small teams building apps No…" at bounding box center [739, 323] width 329 height 188
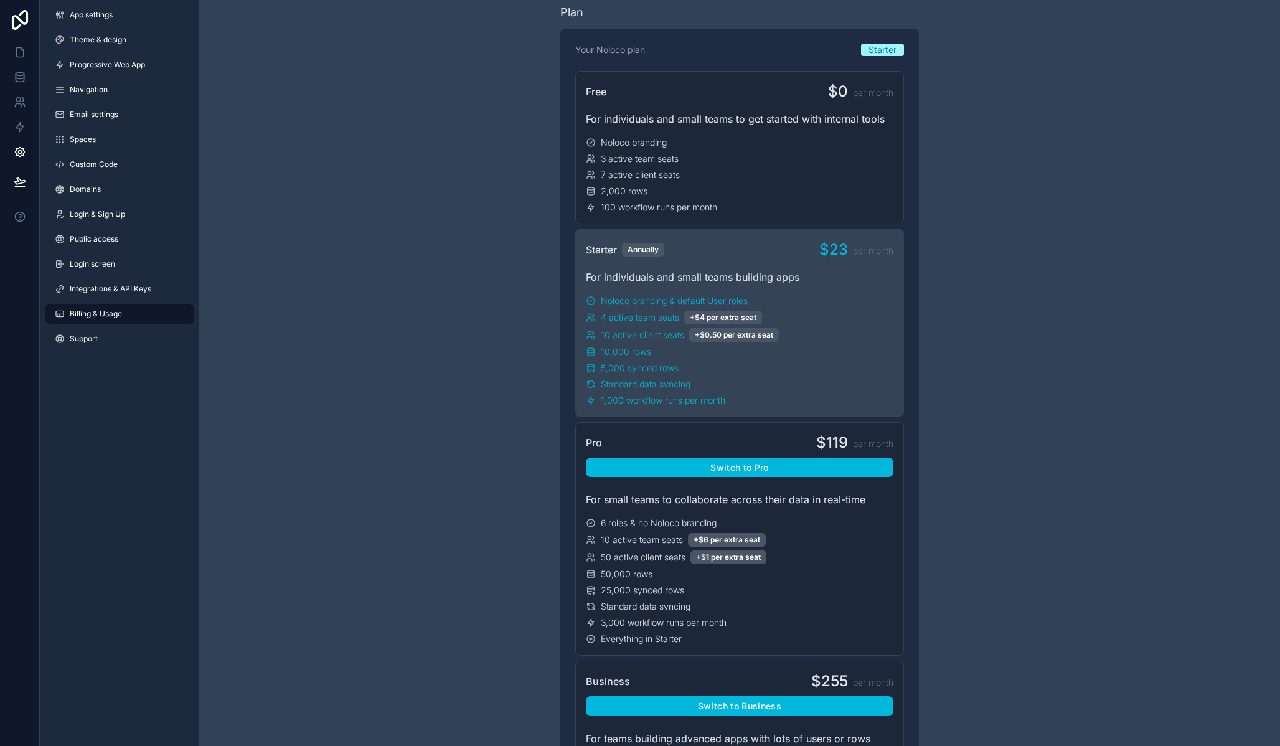
click at [908, 408] on div "Your Noloco plan Starter Free $0 per month For individuals and small teams to g…" at bounding box center [739, 609] width 358 height 1160
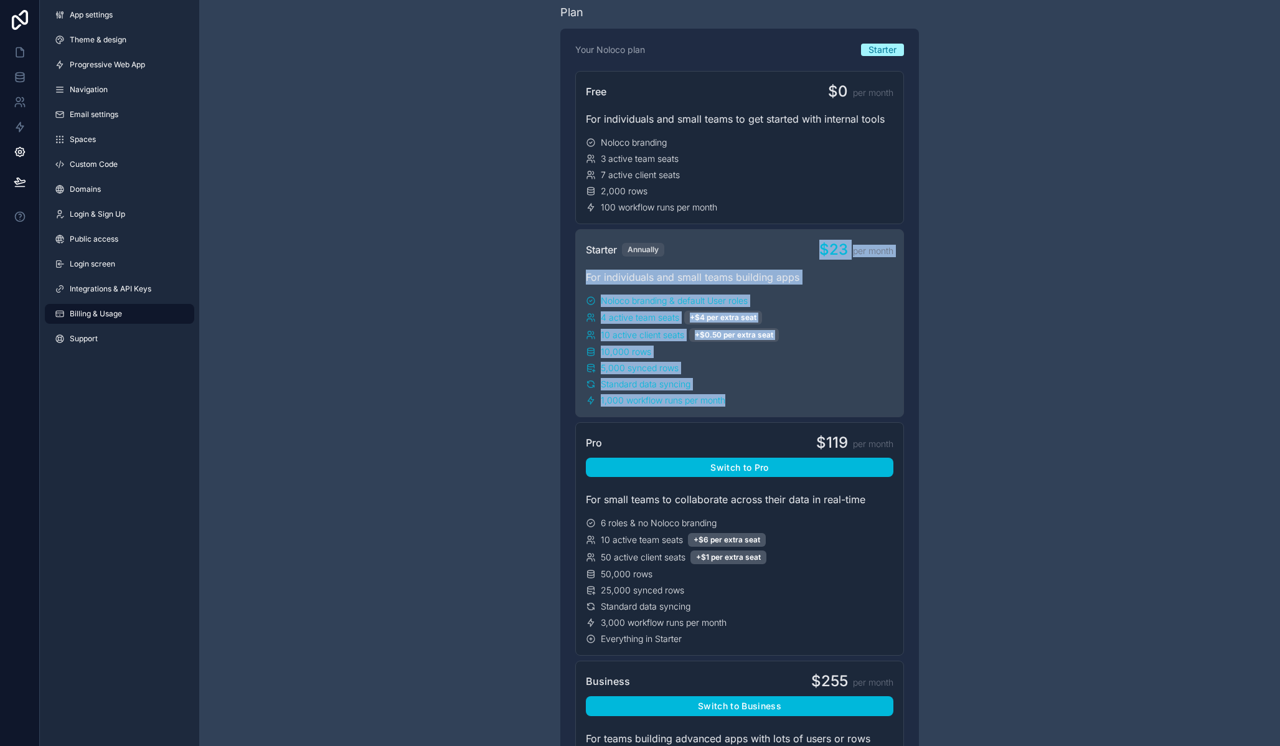
drag, startPoint x: 908, startPoint y: 415, endPoint x: 637, endPoint y: 255, distance: 314.8
click at [637, 255] on div "Your Noloco plan Starter Free $0 per month For individuals and small teams to g…" at bounding box center [739, 609] width 358 height 1160
drag, startPoint x: 555, startPoint y: 266, endPoint x: 882, endPoint y: 414, distance: 359.3
